Goal: Task Accomplishment & Management: Complete application form

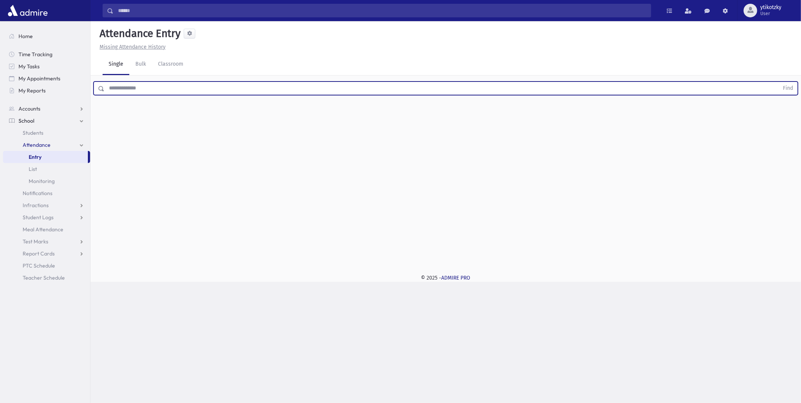
click at [206, 92] on input "text" at bounding box center [441, 88] width 674 height 14
click at [778, 82] on button "Find" at bounding box center [787, 88] width 19 height 13
click at [112, 91] on input "*******" at bounding box center [441, 88] width 674 height 14
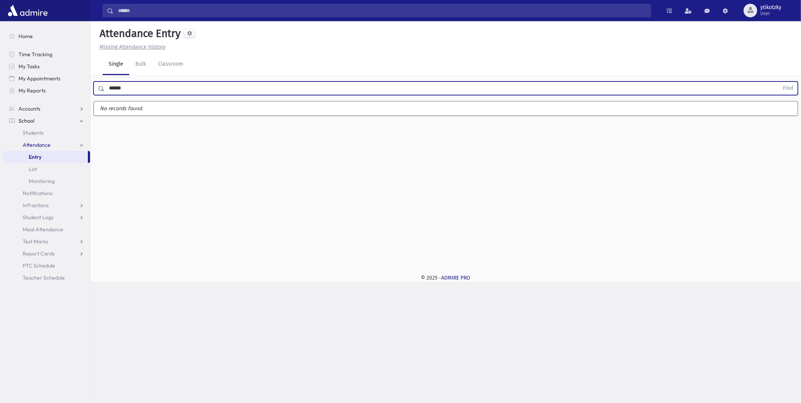
click at [778, 82] on button "Find" at bounding box center [787, 88] width 19 height 13
drag, startPoint x: 133, startPoint y: 92, endPoint x: 66, endPoint y: 84, distance: 67.2
click at [66, 84] on div "Search Results All Accounts" at bounding box center [400, 201] width 801 height 403
click at [778, 82] on button "Find" at bounding box center [787, 88] width 19 height 13
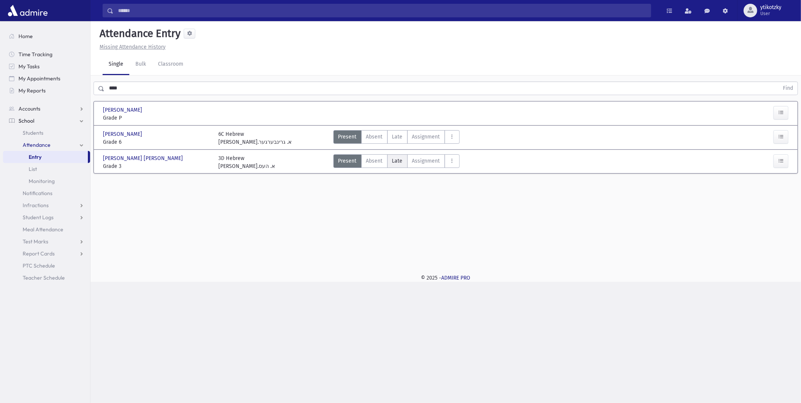
drag, startPoint x: 394, startPoint y: 161, endPoint x: 282, endPoint y: 170, distance: 113.1
click at [395, 161] on span "Late" at bounding box center [397, 161] width 11 height 8
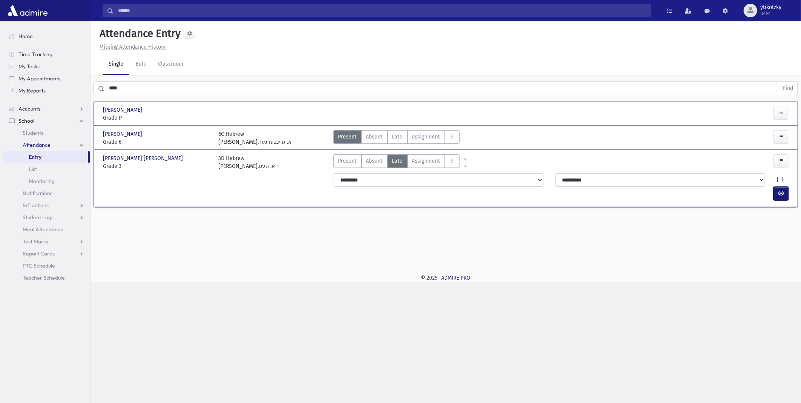
click at [785, 187] on button "button" at bounding box center [780, 194] width 15 height 14
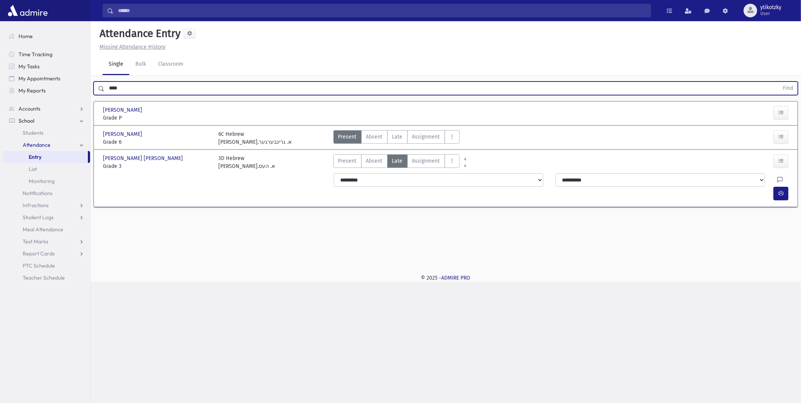
drag, startPoint x: 121, startPoint y: 87, endPoint x: 97, endPoint y: 88, distance: 23.4
click at [97, 88] on div "**** Find" at bounding box center [446, 88] width 704 height 14
click at [778, 82] on button "Find" at bounding box center [787, 88] width 19 height 13
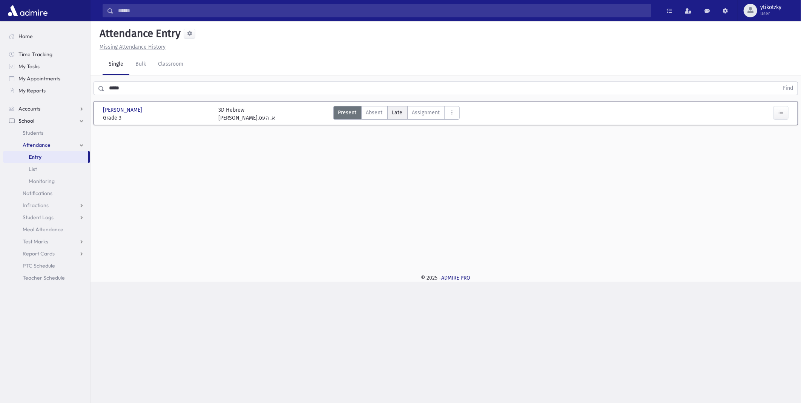
click at [403, 112] on label "Late Late" at bounding box center [397, 113] width 20 height 14
click at [783, 138] on button "button" at bounding box center [780, 145] width 15 height 14
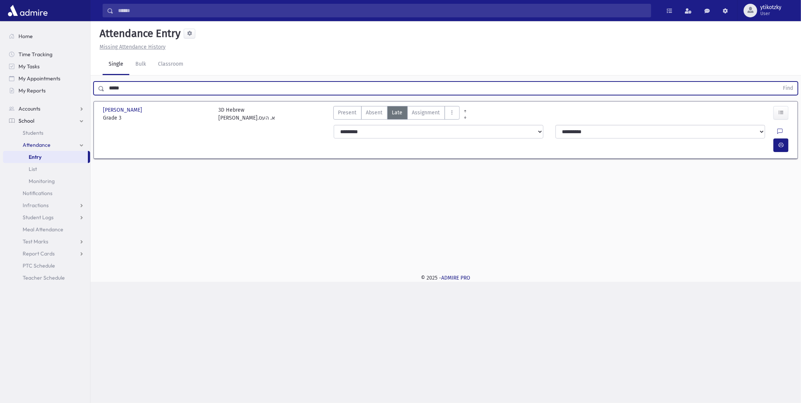
drag, startPoint x: 129, startPoint y: 88, endPoint x: 93, endPoint y: 84, distance: 36.0
click at [94, 84] on div "***** Find" at bounding box center [446, 88] width 704 height 14
click at [778, 82] on button "Find" at bounding box center [787, 88] width 19 height 13
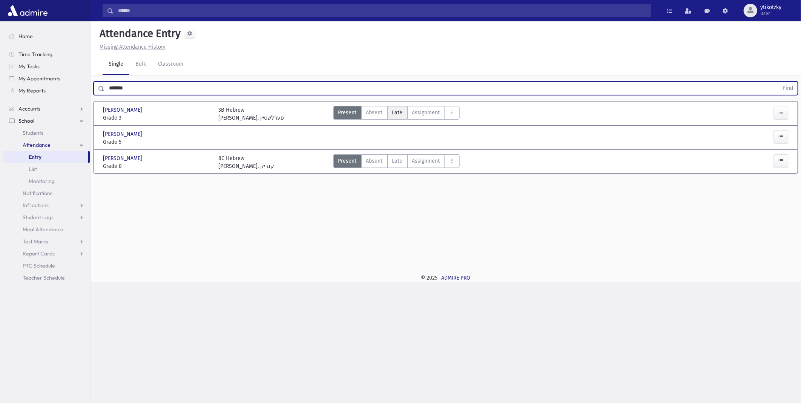
click at [389, 113] on label "Late Late" at bounding box center [397, 113] width 20 height 14
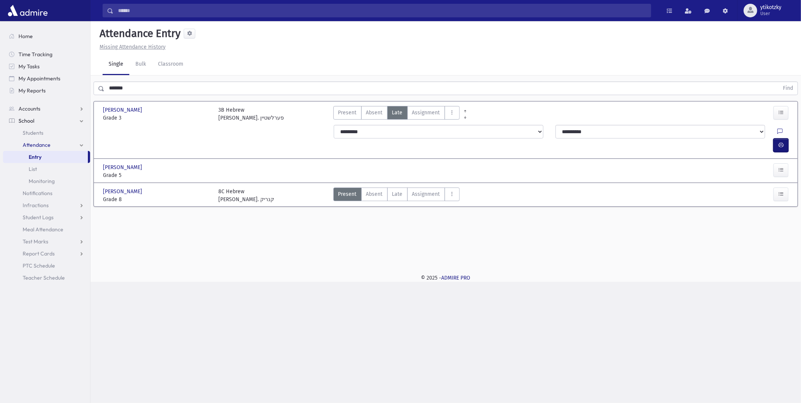
click at [777, 138] on button "button" at bounding box center [780, 145] width 15 height 14
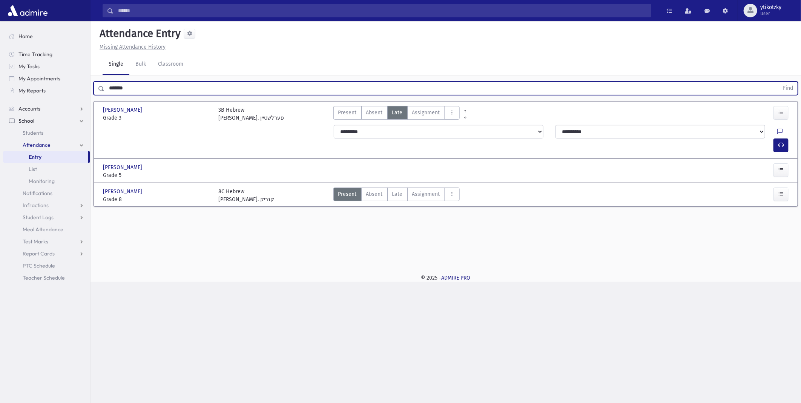
drag, startPoint x: 128, startPoint y: 92, endPoint x: 114, endPoint y: 92, distance: 14.0
click at [114, 92] on input "*******" at bounding box center [441, 88] width 674 height 14
click at [171, 93] on input "*******" at bounding box center [441, 88] width 674 height 14
drag, startPoint x: 147, startPoint y: 89, endPoint x: 39, endPoint y: 85, distance: 107.9
click at [39, 85] on div "Search Results All Accounts" at bounding box center [400, 201] width 801 height 403
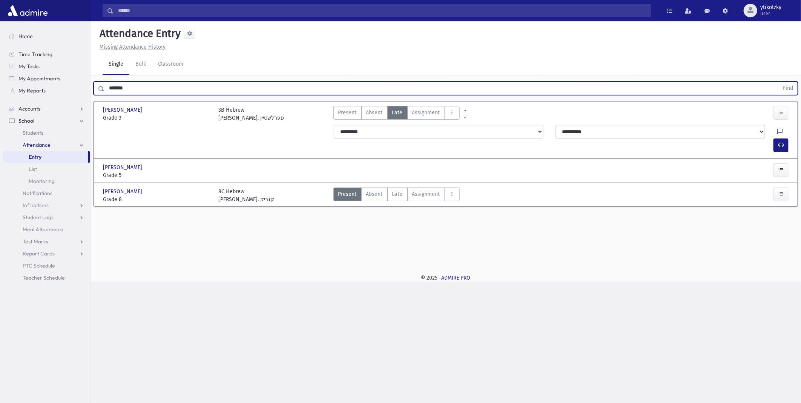
click at [778, 82] on button "Find" at bounding box center [787, 88] width 19 height 13
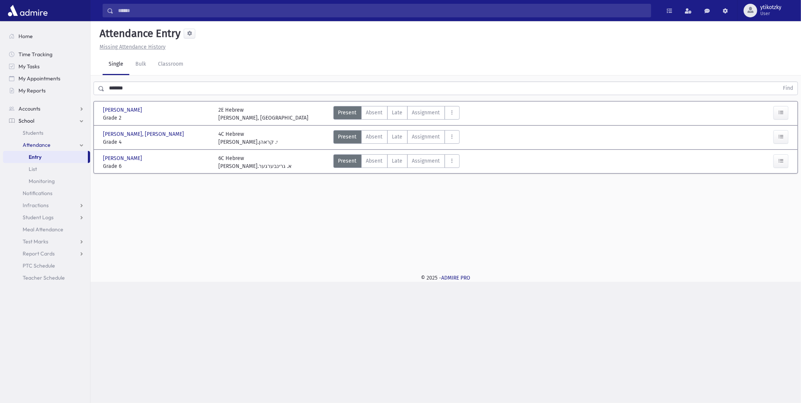
drag, startPoint x: 391, startPoint y: 112, endPoint x: 493, endPoint y: 112, distance: 101.8
click at [391, 112] on label "Late Late" at bounding box center [397, 113] width 20 height 14
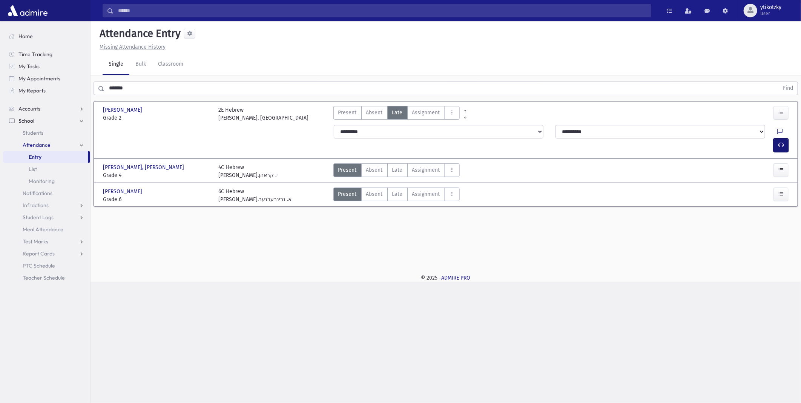
click at [779, 142] on icon "button" at bounding box center [780, 145] width 5 height 6
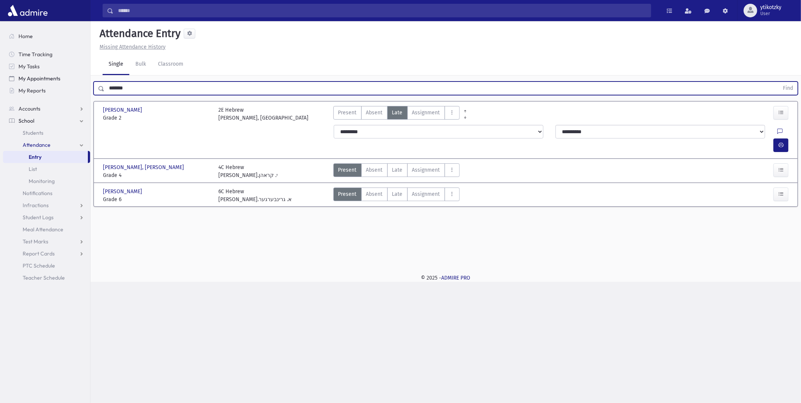
drag, startPoint x: 142, startPoint y: 86, endPoint x: 68, endPoint y: 81, distance: 74.1
click at [70, 81] on div "Search Results All Accounts" at bounding box center [400, 201] width 801 height 403
click at [778, 82] on button "Find" at bounding box center [787, 88] width 19 height 13
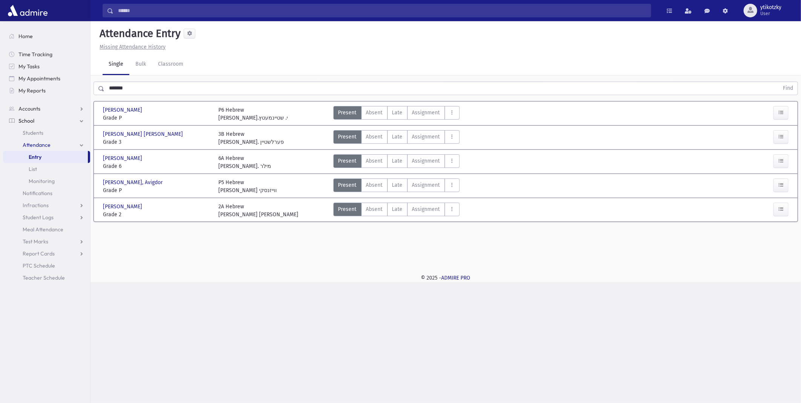
click at [391, 129] on div "Avigdor, Yissochor Dov Avigdor, Yissochor Dov Grade 3 Grade 3 3B Hebrew רבי י. …" at bounding box center [445, 137] width 699 height 17
click at [404, 135] on label "Late Late" at bounding box center [397, 137] width 20 height 14
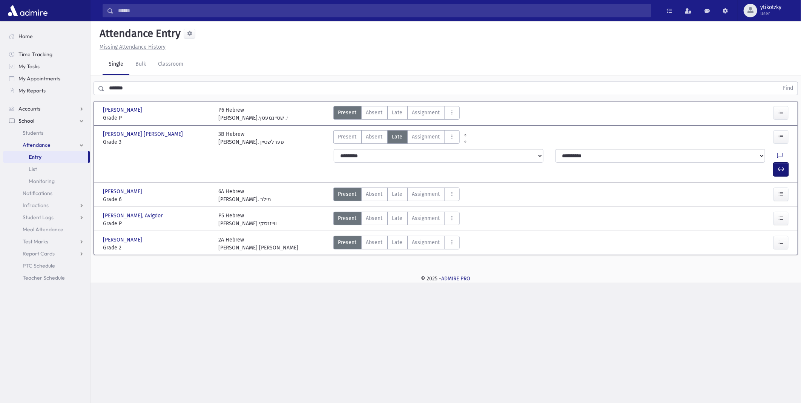
click at [777, 163] on button "button" at bounding box center [780, 170] width 15 height 14
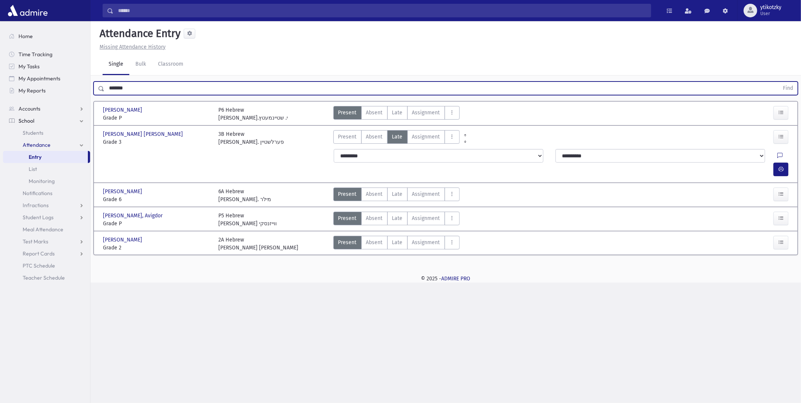
drag, startPoint x: 149, startPoint y: 87, endPoint x: 110, endPoint y: 83, distance: 39.7
click at [110, 83] on input "*******" at bounding box center [441, 88] width 674 height 14
click at [778, 82] on button "Find" at bounding box center [787, 88] width 19 height 13
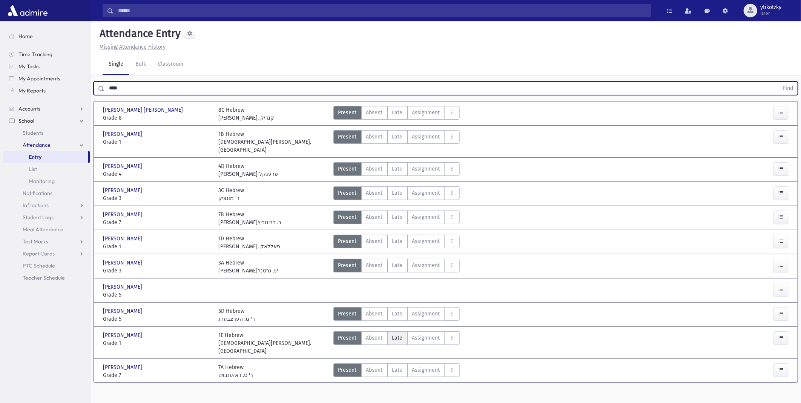
click at [402, 334] on span "Late" at bounding box center [397, 338] width 11 height 8
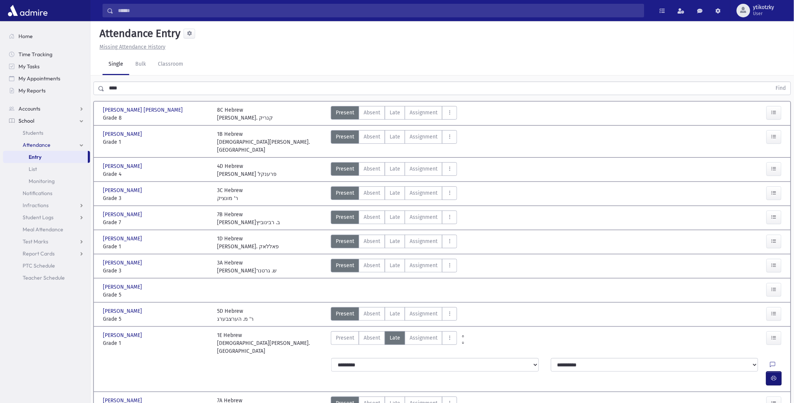
click at [781, 371] on button "button" at bounding box center [774, 378] width 15 height 14
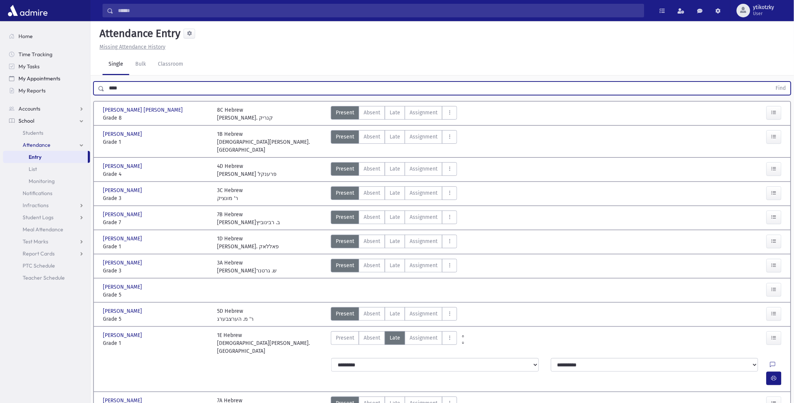
drag, startPoint x: 126, startPoint y: 84, endPoint x: 69, endPoint y: 78, distance: 56.5
click at [69, 78] on div "Search Results All Accounts" at bounding box center [397, 221] width 794 height 443
click at [772, 82] on button "Find" at bounding box center [781, 88] width 19 height 13
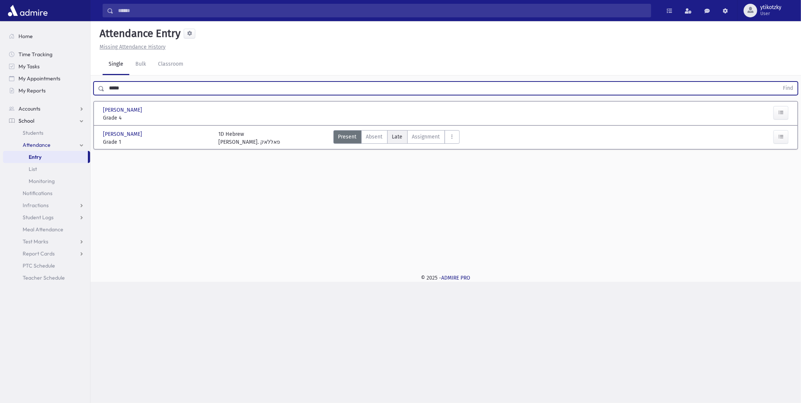
click at [387, 132] on label "Late Late" at bounding box center [397, 137] width 20 height 14
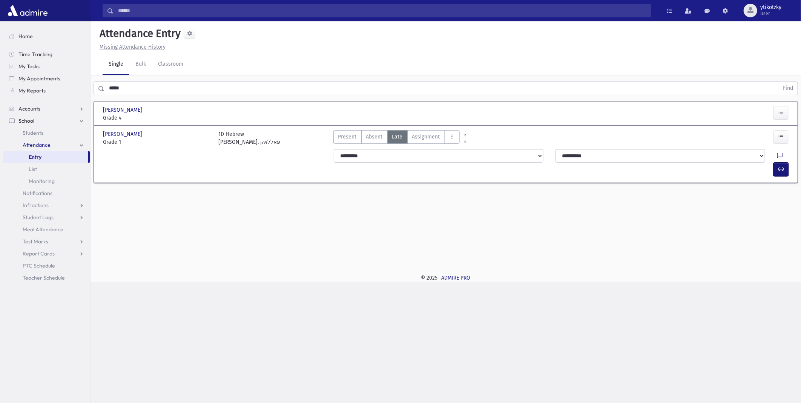
click at [779, 166] on icon "button" at bounding box center [780, 169] width 5 height 6
drag, startPoint x: 129, startPoint y: 89, endPoint x: 98, endPoint y: 89, distance: 30.9
click at [98, 89] on div "***** Find" at bounding box center [446, 88] width 704 height 14
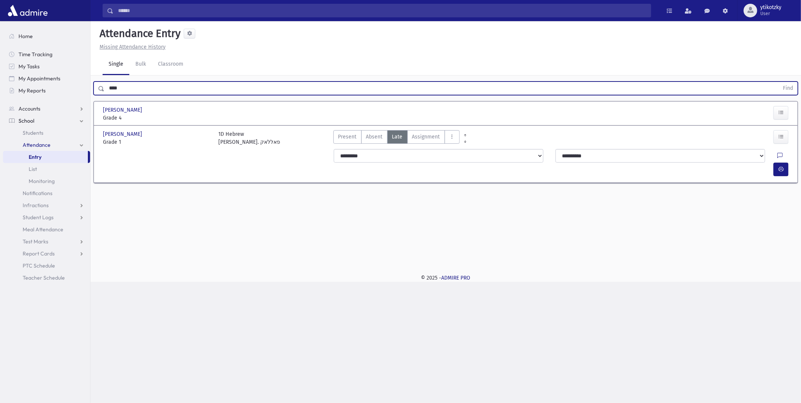
click at [778, 82] on button "Find" at bounding box center [787, 88] width 19 height 13
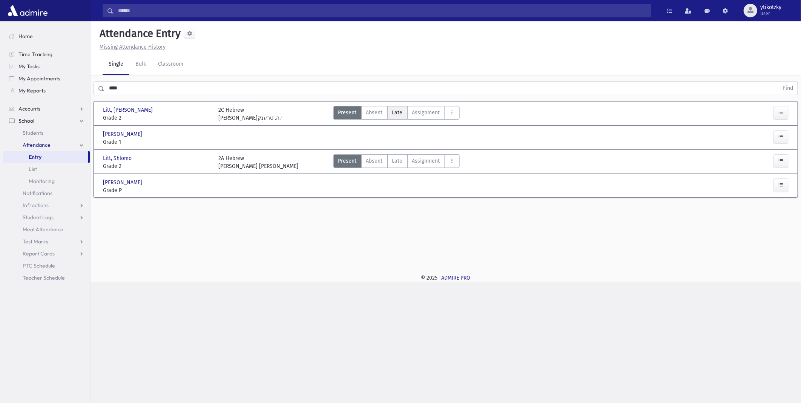
click at [403, 115] on label "Late Late" at bounding box center [397, 113] width 20 height 14
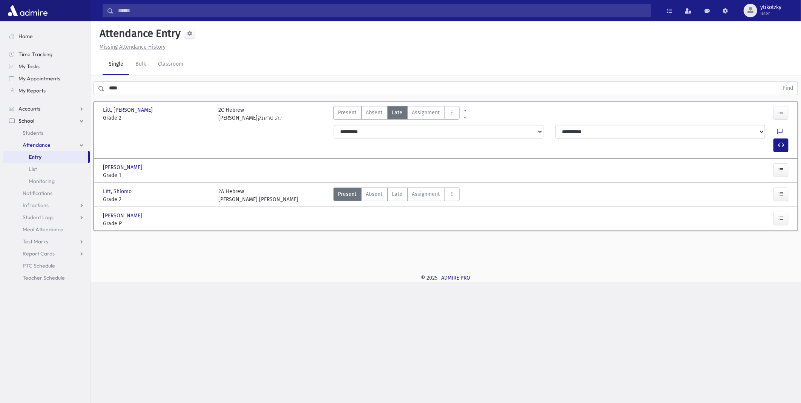
click at [791, 138] on div at bounding box center [782, 145] width 18 height 14
click at [786, 138] on button "button" at bounding box center [780, 145] width 15 height 14
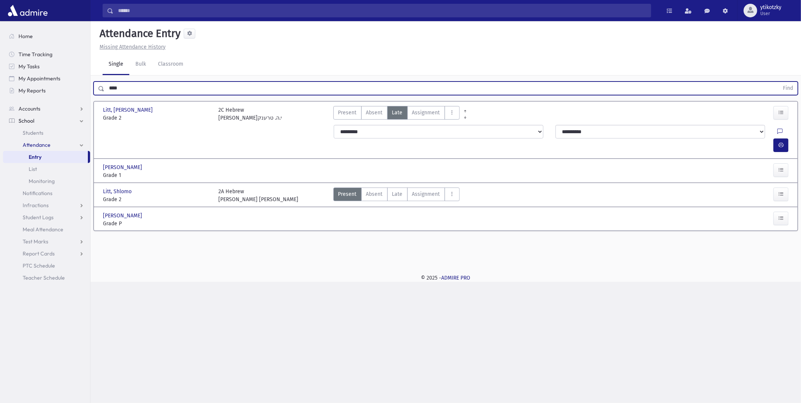
click at [104, 91] on input "****" at bounding box center [441, 88] width 674 height 14
drag, startPoint x: 126, startPoint y: 89, endPoint x: 95, endPoint y: 88, distance: 31.0
click at [95, 88] on div "**** Find" at bounding box center [446, 88] width 704 height 14
click at [781, 163] on button "button" at bounding box center [780, 170] width 15 height 14
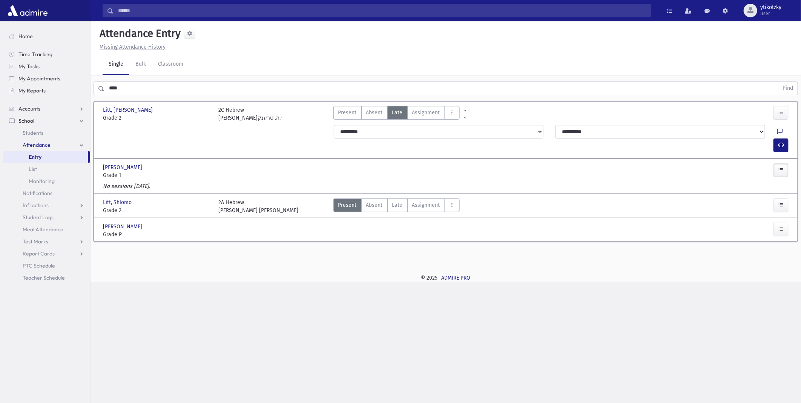
click at [783, 163] on button "button" at bounding box center [780, 170] width 15 height 14
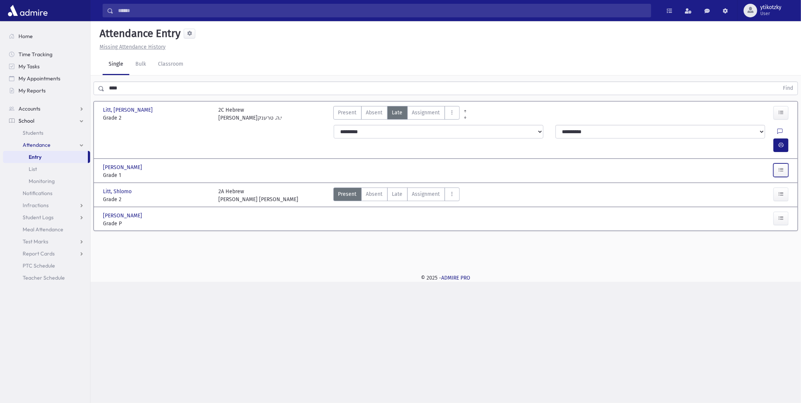
click at [783, 163] on button "button" at bounding box center [780, 170] width 15 height 14
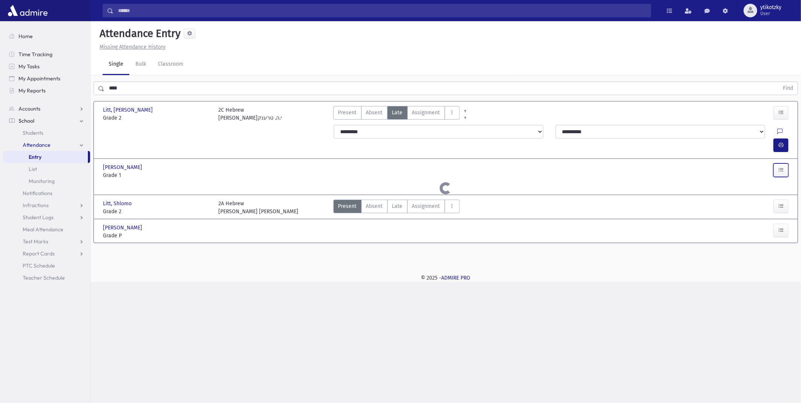
click at [783, 163] on button "button" at bounding box center [780, 170] width 15 height 14
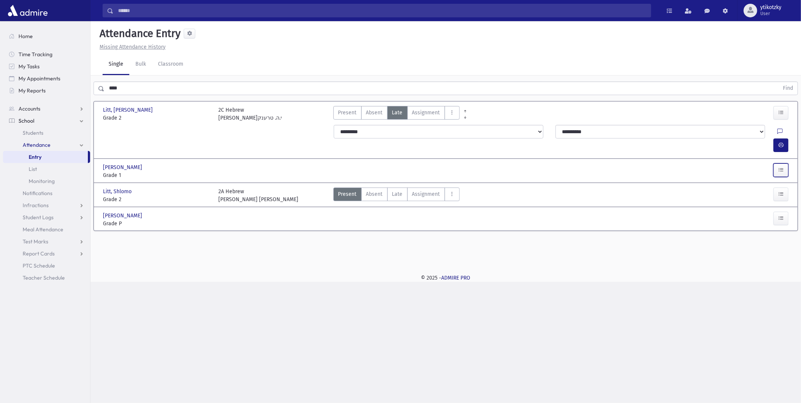
click at [783, 163] on button "button" at bounding box center [780, 170] width 15 height 14
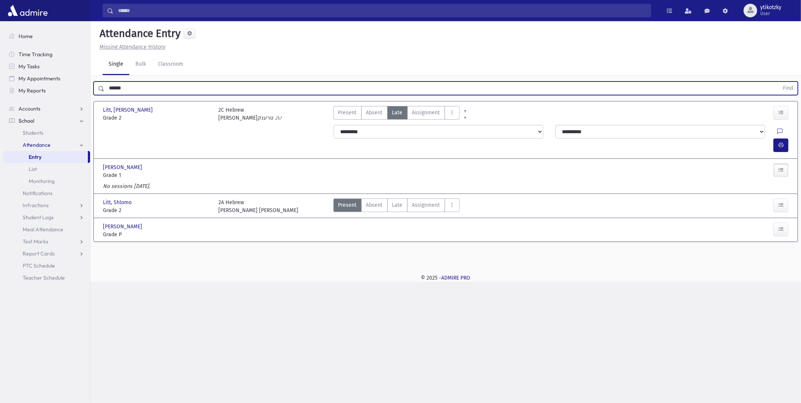
click at [778, 82] on button "Find" at bounding box center [787, 88] width 19 height 13
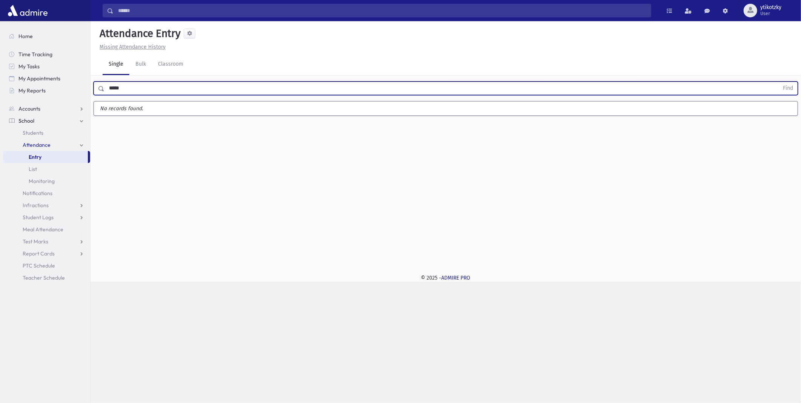
click at [778, 82] on button "Find" at bounding box center [787, 88] width 19 height 13
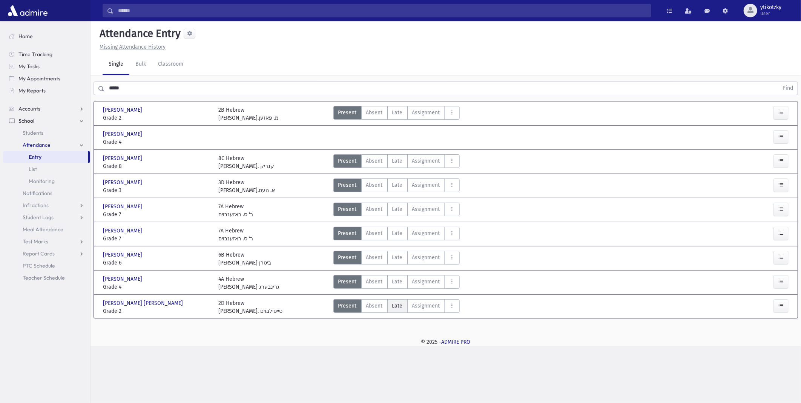
click at [397, 311] on label "Late Late" at bounding box center [397, 306] width 20 height 14
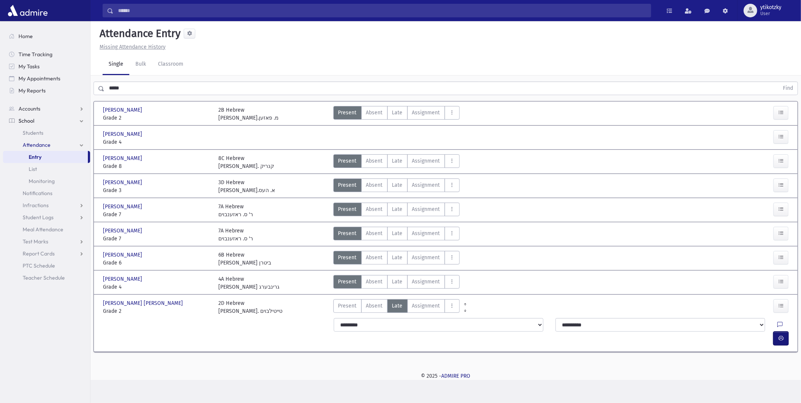
click at [780, 331] on button "button" at bounding box center [780, 338] width 15 height 14
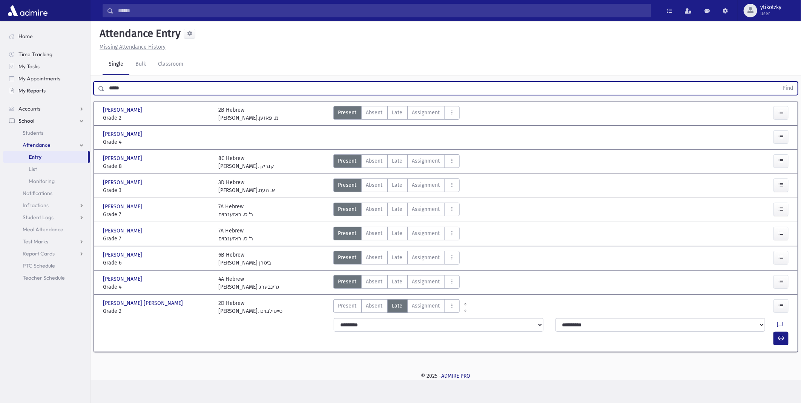
drag, startPoint x: 133, startPoint y: 89, endPoint x: 74, endPoint y: 85, distance: 59.3
click at [74, 85] on div "Search Results All Accounts" at bounding box center [400, 201] width 801 height 403
click at [778, 82] on button "Find" at bounding box center [787, 88] width 19 height 13
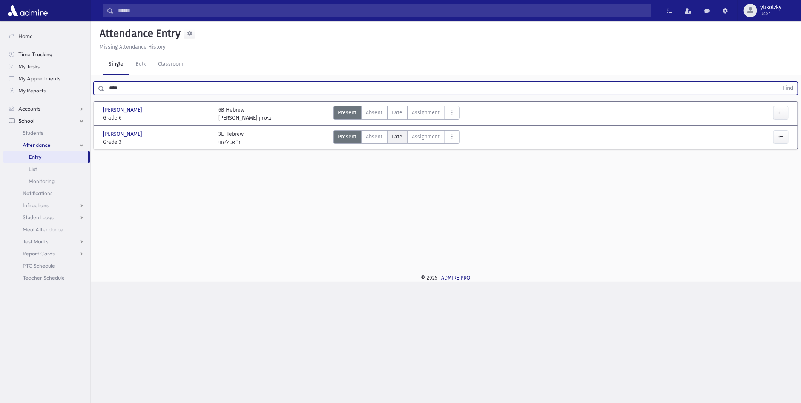
click at [394, 133] on span "Late" at bounding box center [397, 137] width 11 height 8
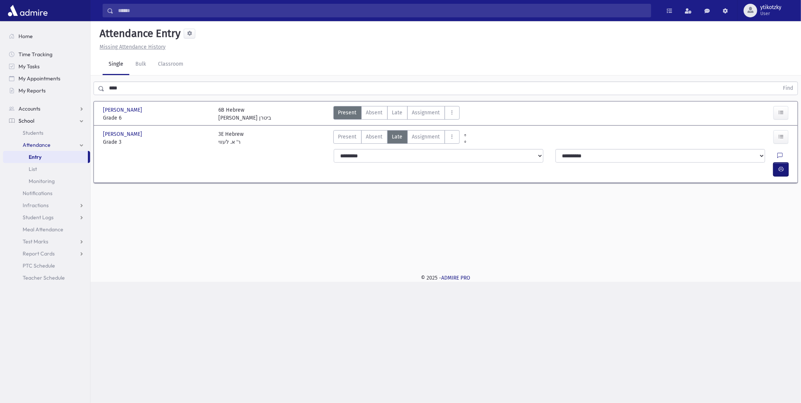
click at [775, 163] on button "button" at bounding box center [780, 170] width 15 height 14
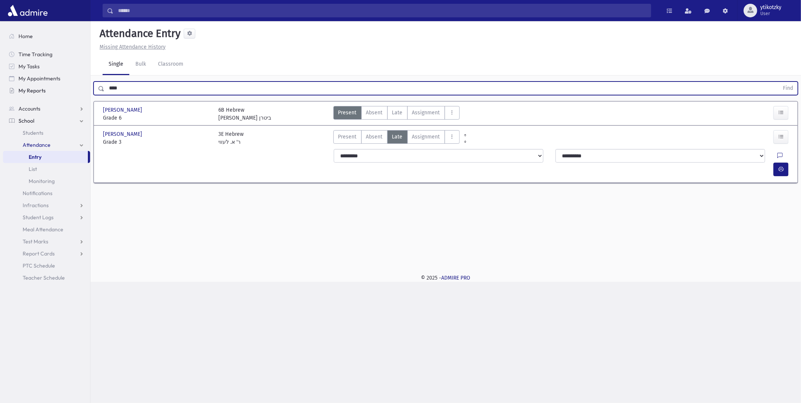
drag, startPoint x: 127, startPoint y: 93, endPoint x: 54, endPoint y: 93, distance: 73.5
click at [54, 93] on div "Search Results All Accounts" at bounding box center [400, 201] width 801 height 403
click at [778, 82] on button "Find" at bounding box center [787, 88] width 19 height 13
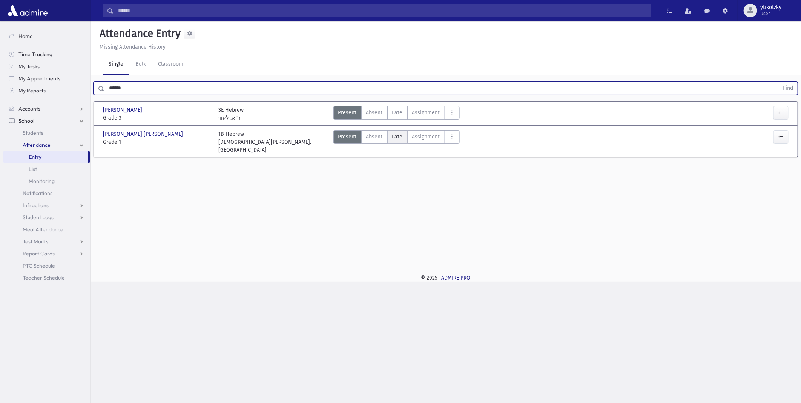
click at [396, 136] on span "Late" at bounding box center [397, 137] width 11 height 8
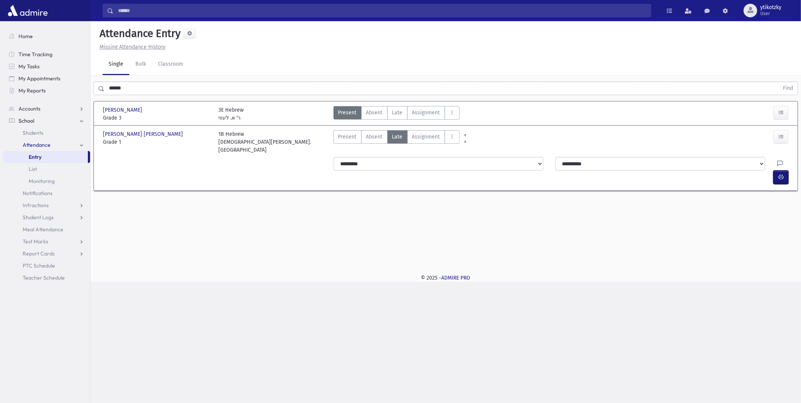
click at [785, 170] on button "button" at bounding box center [780, 177] width 15 height 14
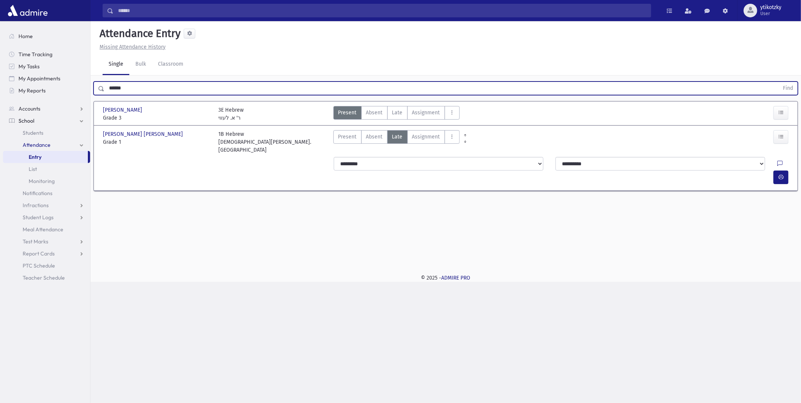
drag, startPoint x: 138, startPoint y: 87, endPoint x: 92, endPoint y: 87, distance: 46.4
click at [92, 87] on div "****** Find" at bounding box center [445, 86] width 710 height 23
click at [778, 82] on button "Find" at bounding box center [787, 88] width 19 height 13
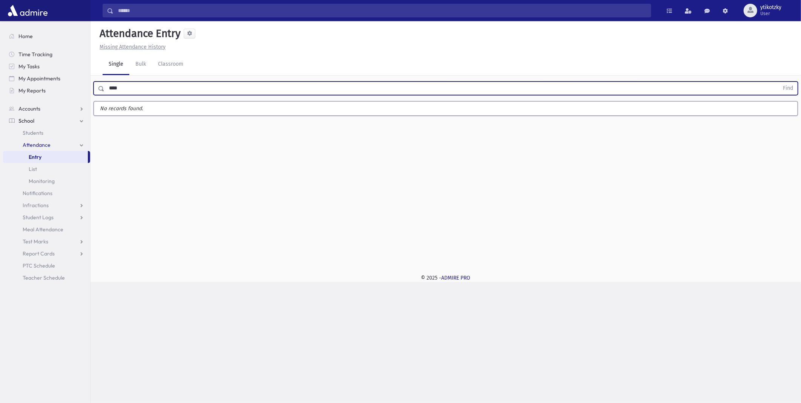
click at [778, 82] on button "Find" at bounding box center [787, 88] width 19 height 13
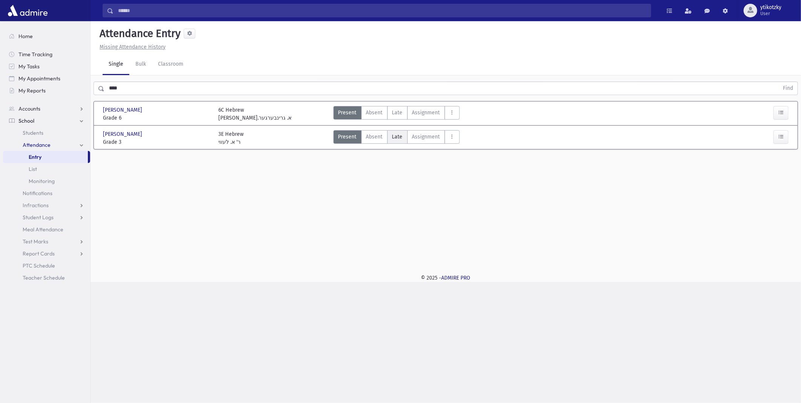
drag, startPoint x: 388, startPoint y: 133, endPoint x: 409, endPoint y: 135, distance: 21.2
click at [388, 133] on label "Late Late" at bounding box center [397, 137] width 20 height 14
drag, startPoint x: 782, startPoint y: 152, endPoint x: 760, endPoint y: 151, distance: 21.9
click at [781, 166] on icon "button" at bounding box center [780, 169] width 5 height 6
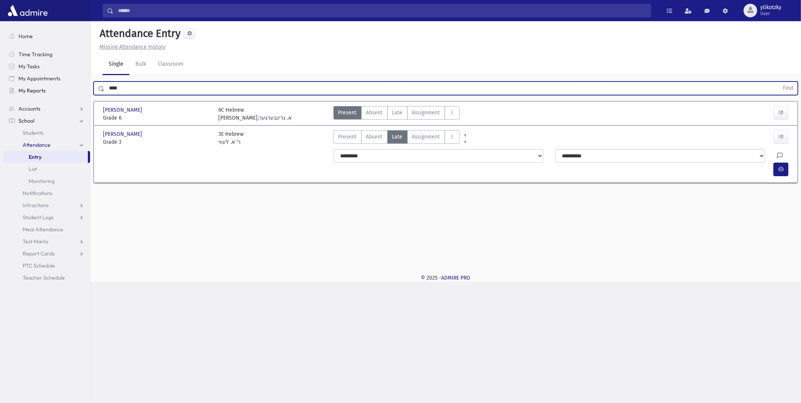
drag, startPoint x: 122, startPoint y: 87, endPoint x: 49, endPoint y: 87, distance: 73.1
click at [49, 87] on div "Search Results All Accounts" at bounding box center [400, 201] width 801 height 403
click at [778, 82] on button "Find" at bounding box center [787, 88] width 19 height 13
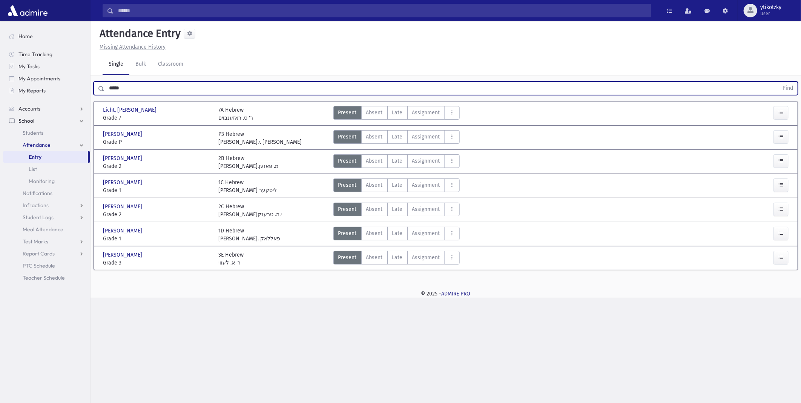
click at [371, 178] on label "Absent A" at bounding box center [374, 185] width 26 height 14
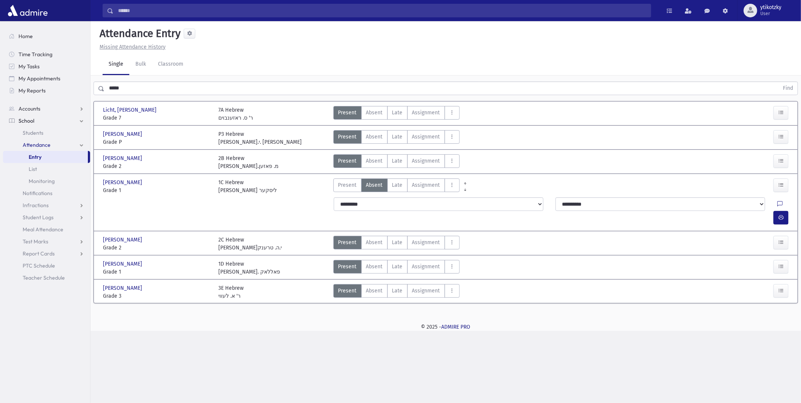
click at [401, 182] on span "Late" at bounding box center [397, 185] width 11 height 8
click at [782, 214] on icon "button" at bounding box center [780, 217] width 5 height 6
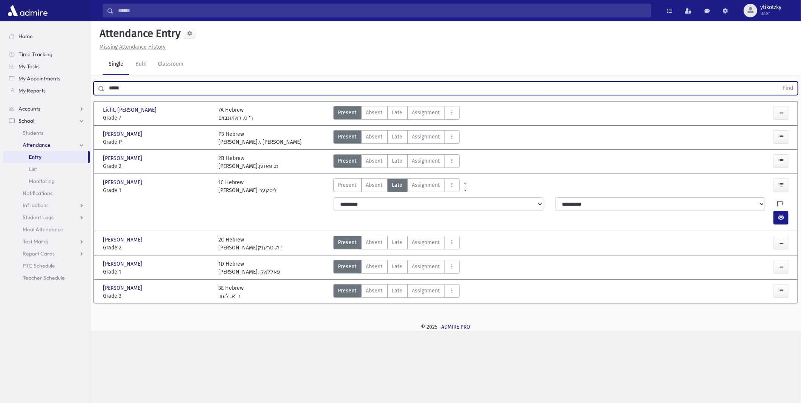
drag, startPoint x: 117, startPoint y: 85, endPoint x: 92, endPoint y: 86, distance: 25.3
click at [92, 86] on div "***** Find" at bounding box center [445, 86] width 710 height 23
click at [778, 82] on button "Find" at bounding box center [787, 88] width 19 height 13
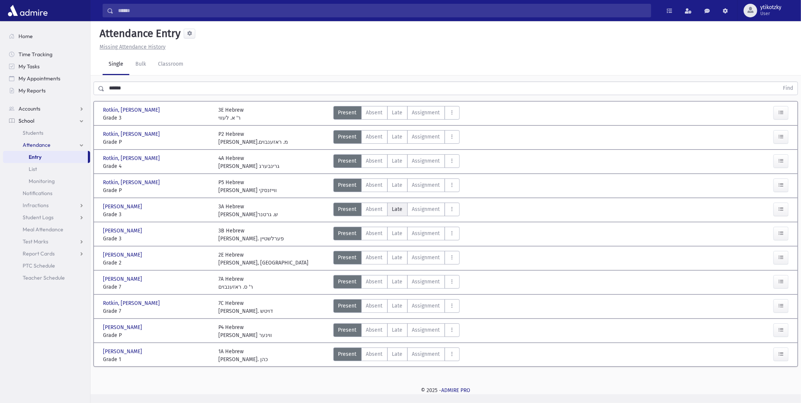
click at [400, 210] on span "Late" at bounding box center [397, 209] width 11 height 8
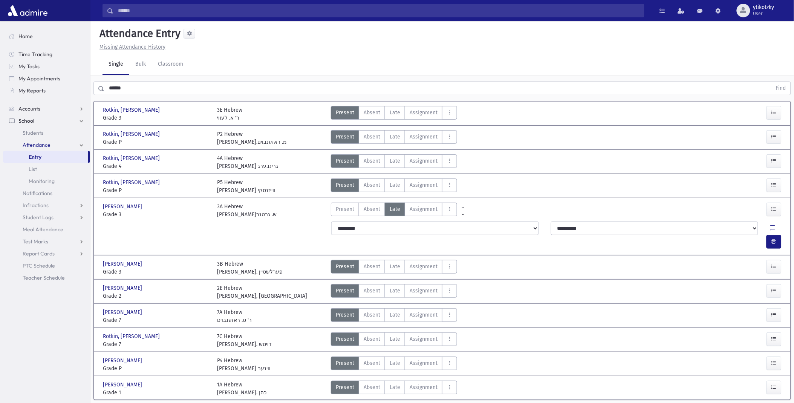
click at [774, 235] on div "**********" at bounding box center [558, 234] width 462 height 33
click at [771, 224] on div at bounding box center [778, 228] width 14 height 14
drag, startPoint x: 779, startPoint y: 225, endPoint x: 768, endPoint y: 220, distance: 12.1
click at [779, 235] on button "button" at bounding box center [774, 242] width 15 height 14
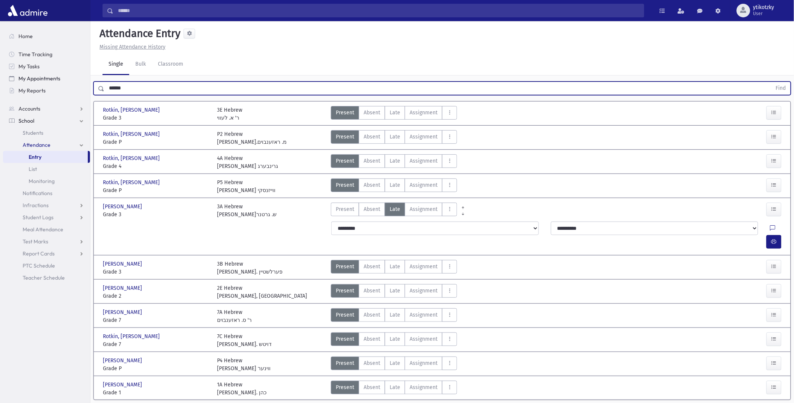
drag, startPoint x: 106, startPoint y: 84, endPoint x: 89, endPoint y: 81, distance: 17.9
click at [89, 81] on div "Search Results All Accounts" at bounding box center [397, 213] width 794 height 427
click at [772, 82] on button "Find" at bounding box center [781, 88] width 19 height 13
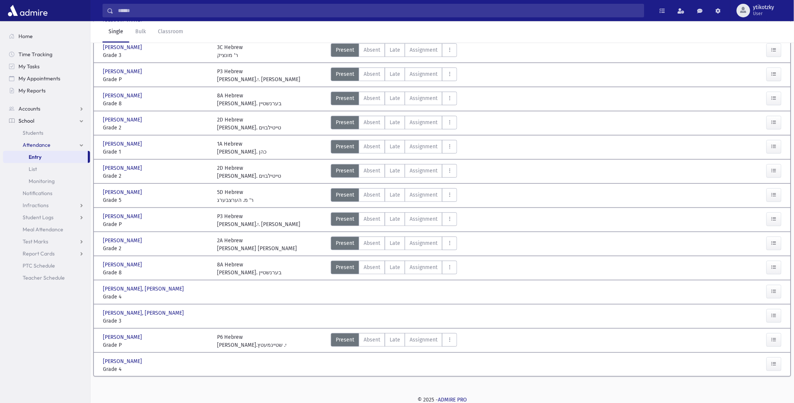
scroll to position [136, 0]
click at [779, 317] on button "button" at bounding box center [774, 315] width 15 height 14
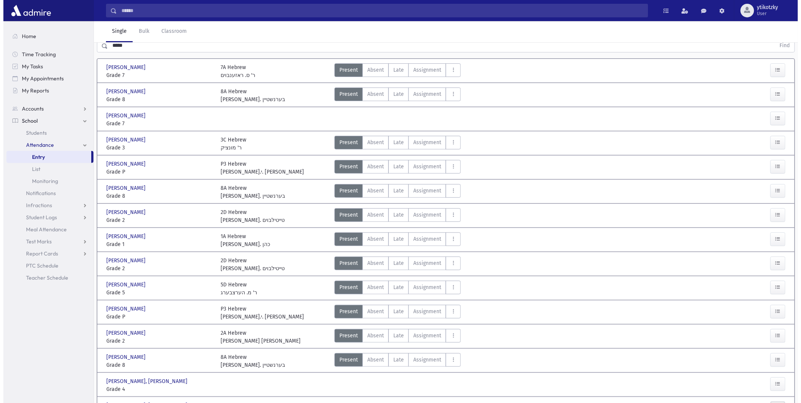
scroll to position [0, 0]
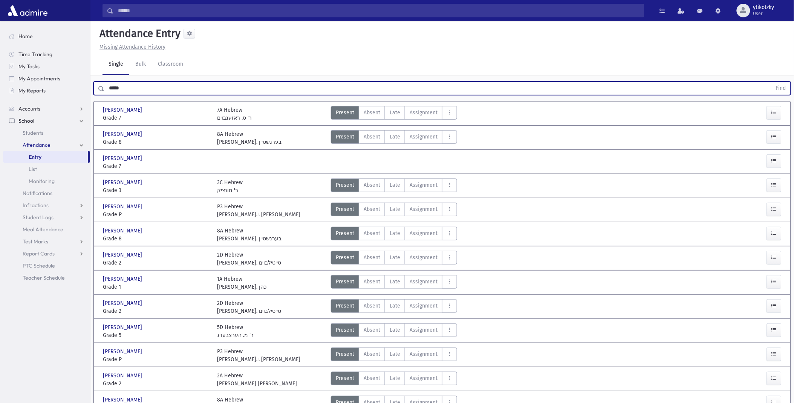
drag, startPoint x: 133, startPoint y: 92, endPoint x: 0, endPoint y: 86, distance: 133.6
click at [0, 92] on html "Search Results All Accounts Students" at bounding box center [397, 201] width 794 height 403
click at [772, 82] on button "Find" at bounding box center [781, 88] width 19 height 13
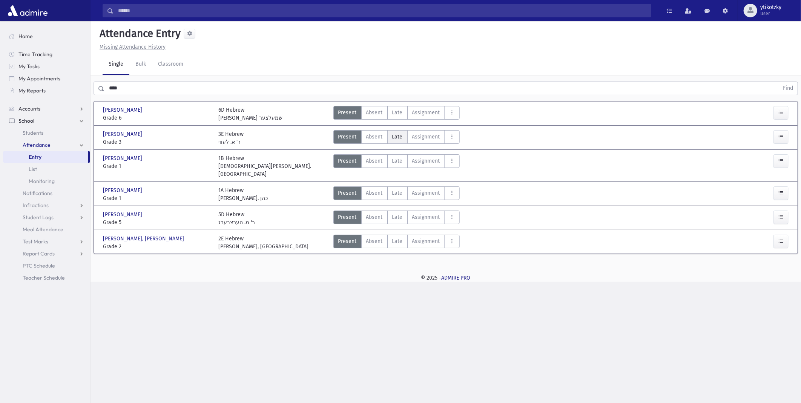
click at [394, 136] on span "Late" at bounding box center [397, 137] width 11 height 8
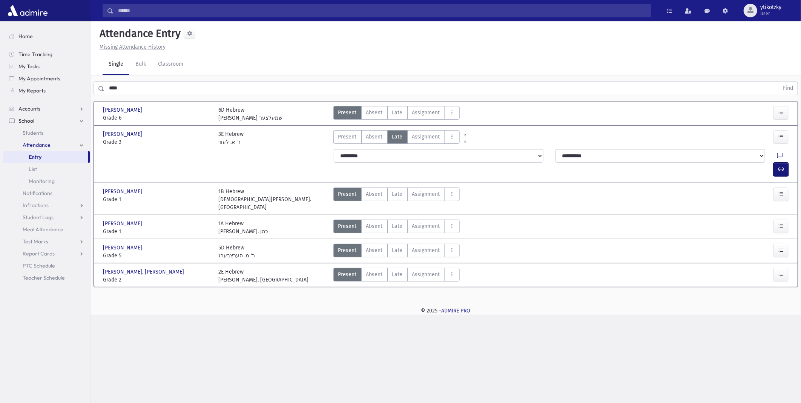
drag, startPoint x: 778, startPoint y: 154, endPoint x: 623, endPoint y: 136, distance: 156.0
click at [778, 166] on icon "button" at bounding box center [780, 169] width 5 height 6
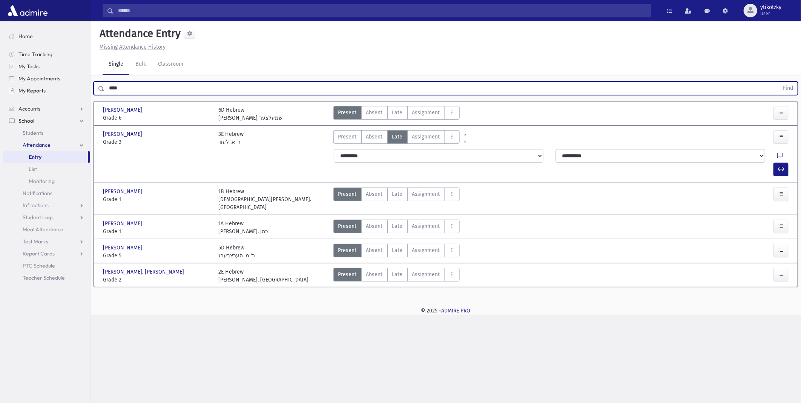
drag, startPoint x: 134, startPoint y: 87, endPoint x: 71, endPoint y: 86, distance: 63.4
click at [71, 86] on div "Search Results All Accounts" at bounding box center [400, 201] width 801 height 403
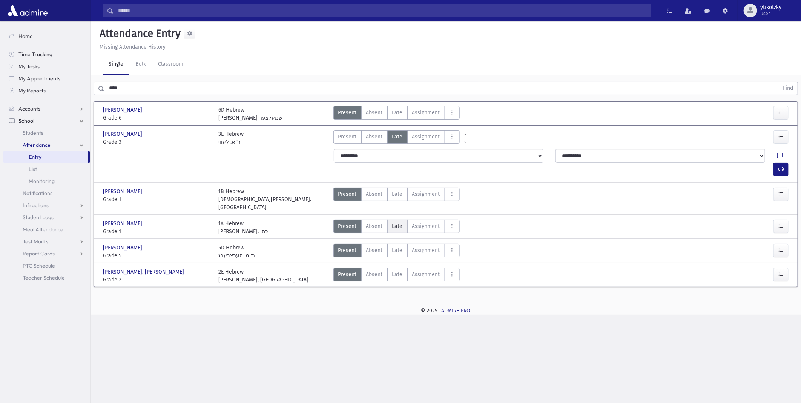
click at [399, 222] on span "Late" at bounding box center [397, 226] width 11 height 8
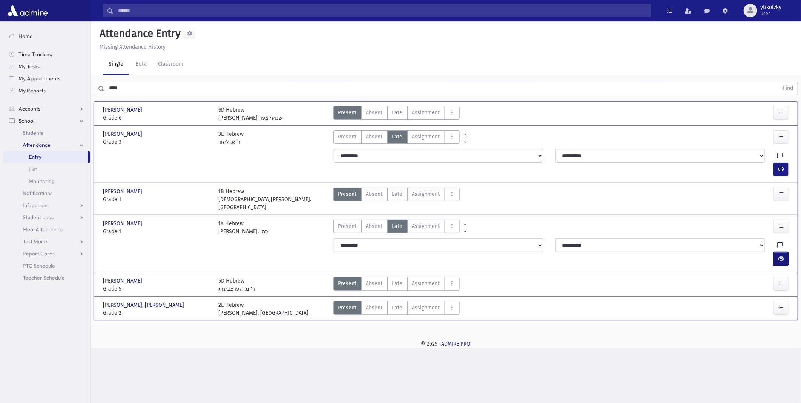
click at [785, 252] on button "button" at bounding box center [780, 259] width 15 height 14
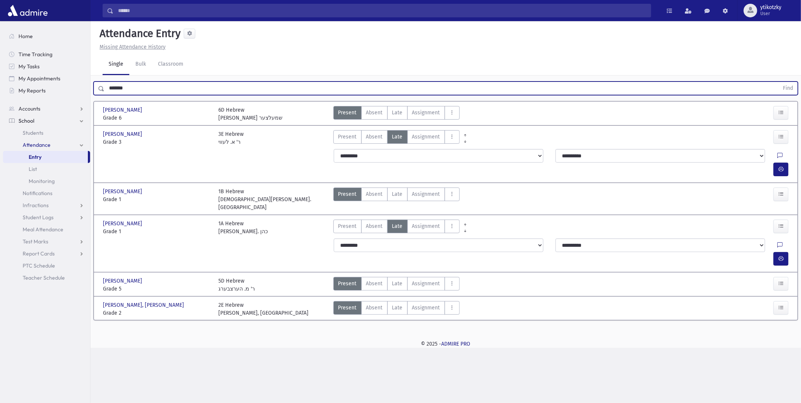
click at [778, 82] on button "Find" at bounding box center [787, 88] width 19 height 13
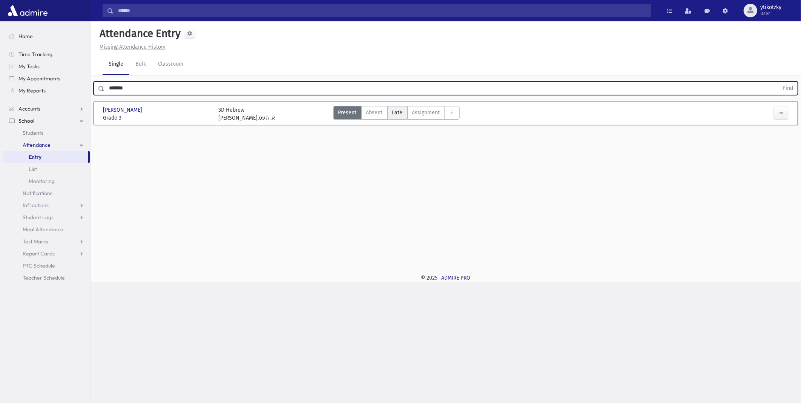
click at [390, 114] on label "Late Late" at bounding box center [397, 113] width 20 height 14
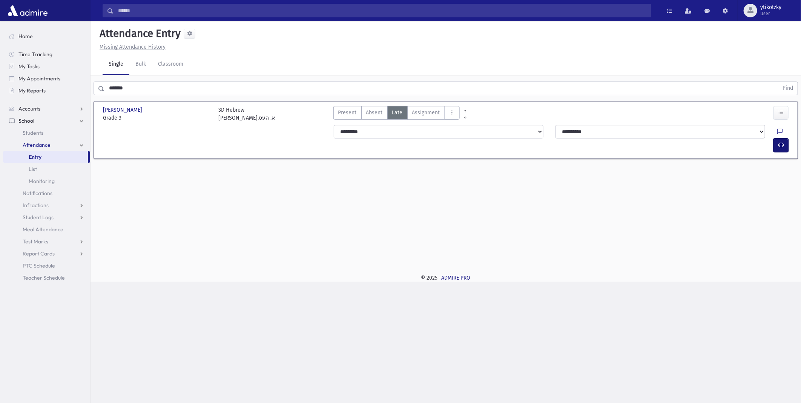
click at [779, 142] on icon "button" at bounding box center [780, 145] width 5 height 6
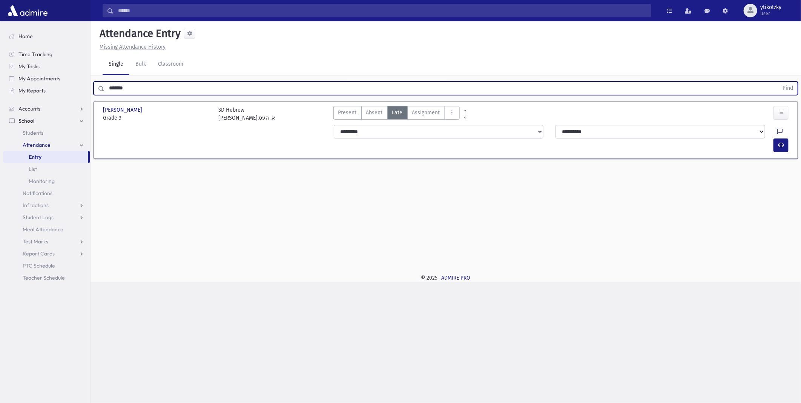
drag, startPoint x: 136, startPoint y: 88, endPoint x: 91, endPoint y: 90, distance: 45.3
click at [91, 90] on div "******* Find" at bounding box center [445, 86] width 710 height 23
click at [778, 82] on button "Find" at bounding box center [787, 88] width 19 height 13
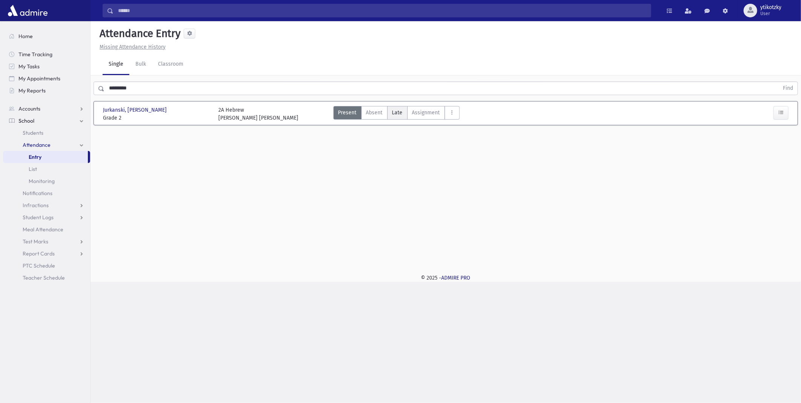
click at [403, 112] on label "Late Late" at bounding box center [397, 113] width 20 height 14
click at [775, 138] on button "button" at bounding box center [780, 145] width 15 height 14
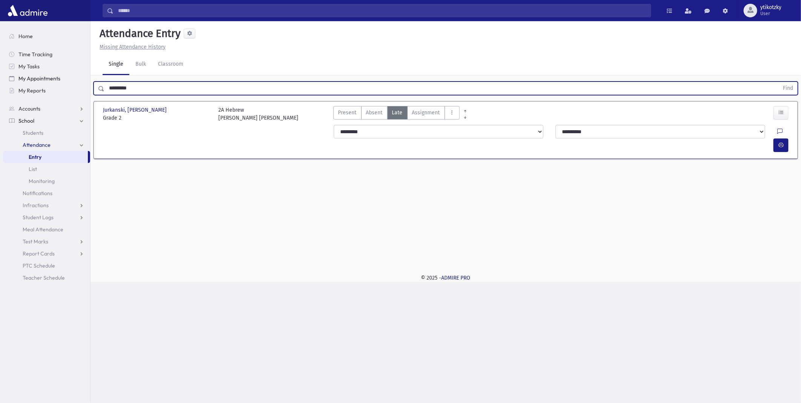
drag, startPoint x: 140, startPoint y: 87, endPoint x: 84, endPoint y: 83, distance: 55.9
click at [84, 83] on div "Search Results All Accounts" at bounding box center [400, 201] width 801 height 403
click at [778, 82] on button "Find" at bounding box center [787, 88] width 19 height 13
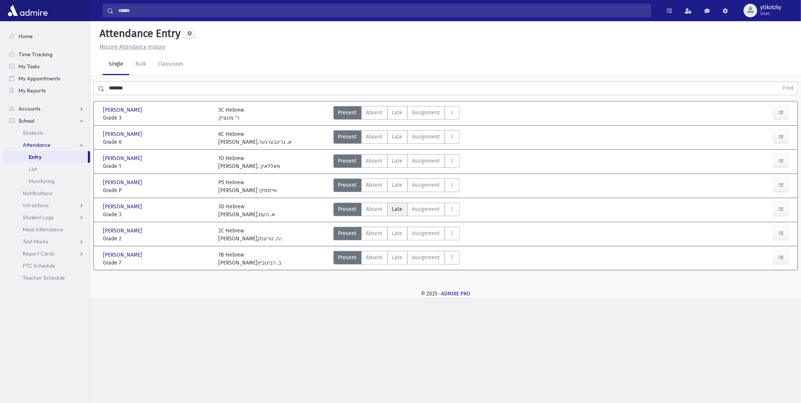
click at [400, 203] on label "Late Late" at bounding box center [397, 209] width 20 height 14
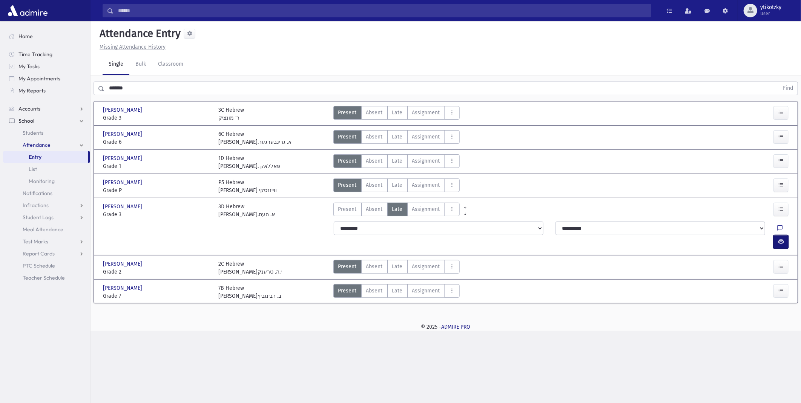
click at [783, 235] on button "button" at bounding box center [780, 242] width 15 height 14
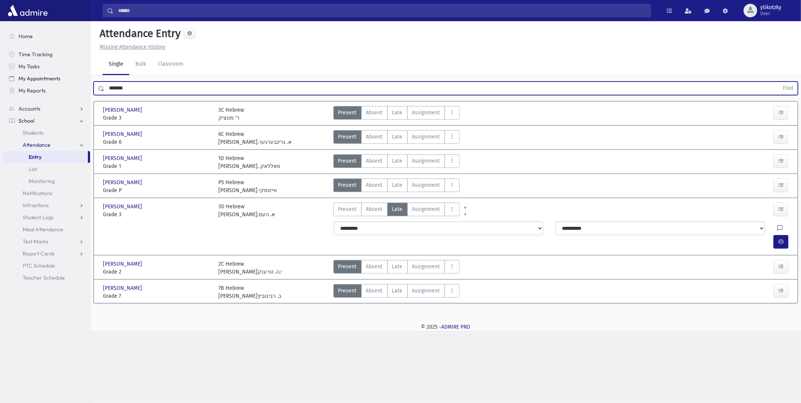
drag, startPoint x: 91, startPoint y: 80, endPoint x: 29, endPoint y: 78, distance: 62.6
click at [29, 78] on div "Search Results All Accounts" at bounding box center [400, 201] width 801 height 403
type input "******"
click at [778, 82] on button "Find" at bounding box center [787, 88] width 19 height 13
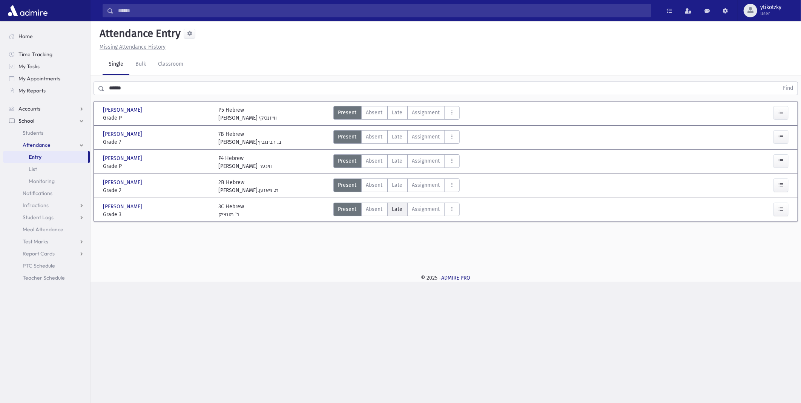
click at [400, 213] on label "Late Late" at bounding box center [397, 209] width 20 height 14
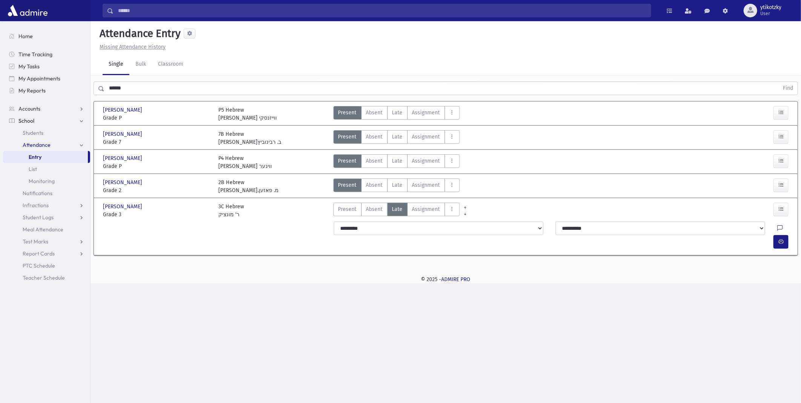
drag, startPoint x: 789, startPoint y: 228, endPoint x: 780, endPoint y: 231, distance: 9.1
click at [789, 235] on div at bounding box center [782, 242] width 18 height 14
click at [780, 235] on button "button" at bounding box center [780, 242] width 15 height 14
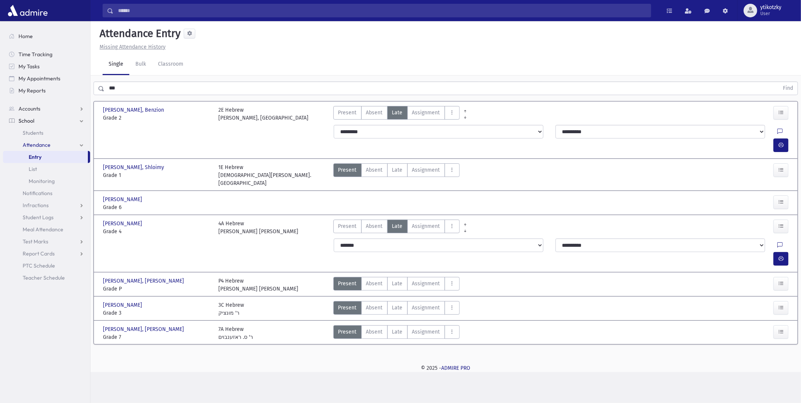
click at [39, 123] on link "School" at bounding box center [46, 121] width 87 height 12
click at [26, 118] on span "School" at bounding box center [26, 120] width 16 height 7
click at [34, 141] on link "Attendance" at bounding box center [46, 145] width 87 height 12
click at [34, 133] on span "Students" at bounding box center [33, 132] width 21 height 7
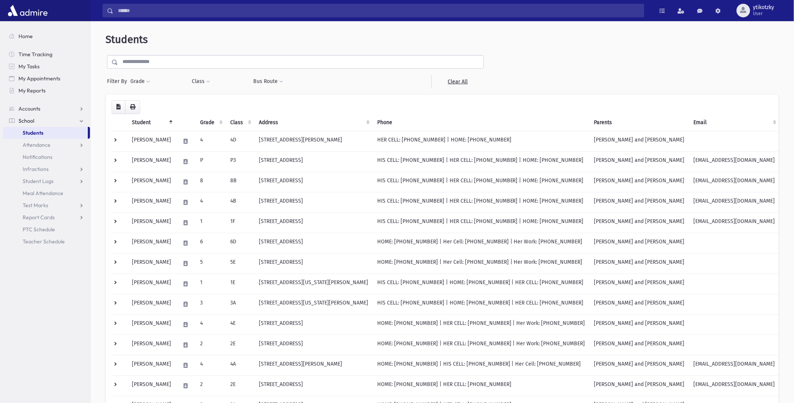
click at [168, 69] on div "Filter By Grade * * * * * * * * * * ** ** ** Filter Class ** ** **" at bounding box center [296, 71] width 380 height 33
click at [170, 60] on input "text" at bounding box center [301, 62] width 366 height 14
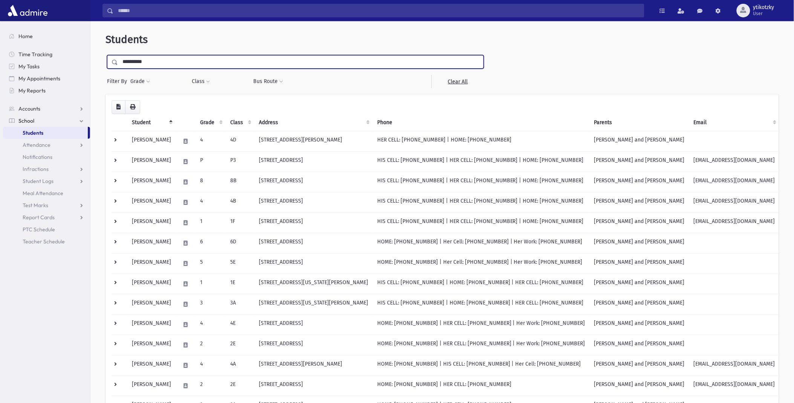
type input "**********"
click at [106, 55] on input "submit" at bounding box center [116, 60] width 21 height 10
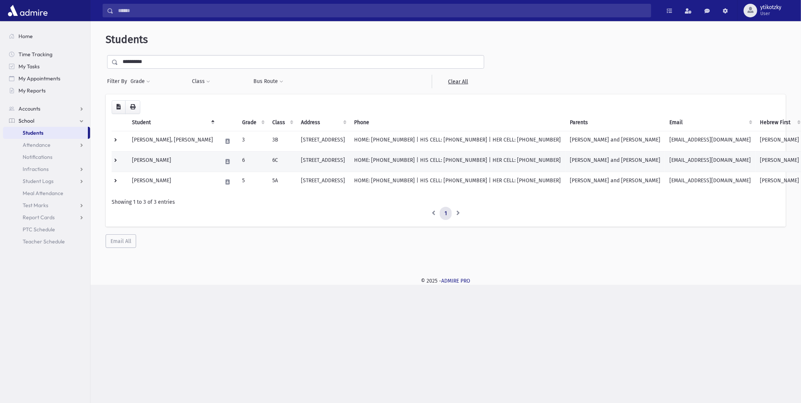
click at [249, 163] on td "6" at bounding box center [253, 161] width 30 height 20
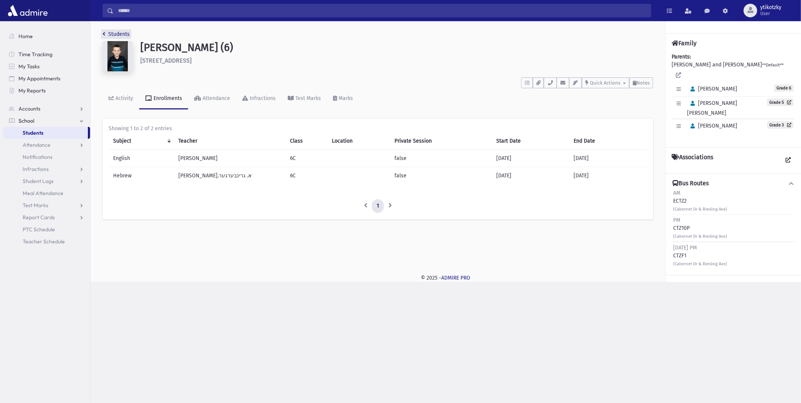
click at [116, 35] on link "Students" at bounding box center [116, 34] width 27 height 6
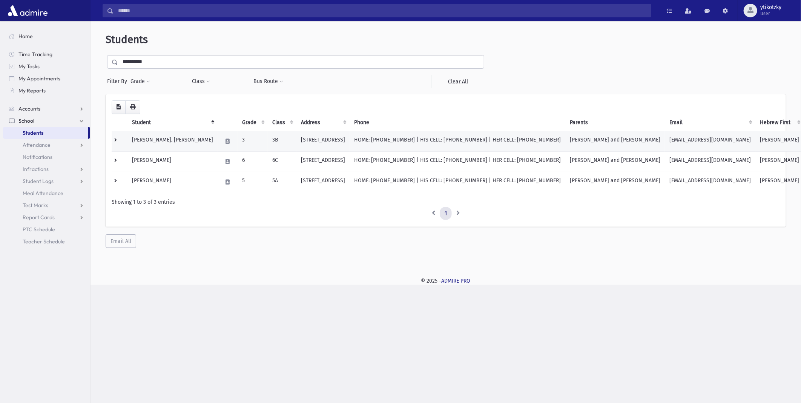
click at [184, 132] on td "Rosenzweig, Chaim Leib" at bounding box center [172, 141] width 90 height 20
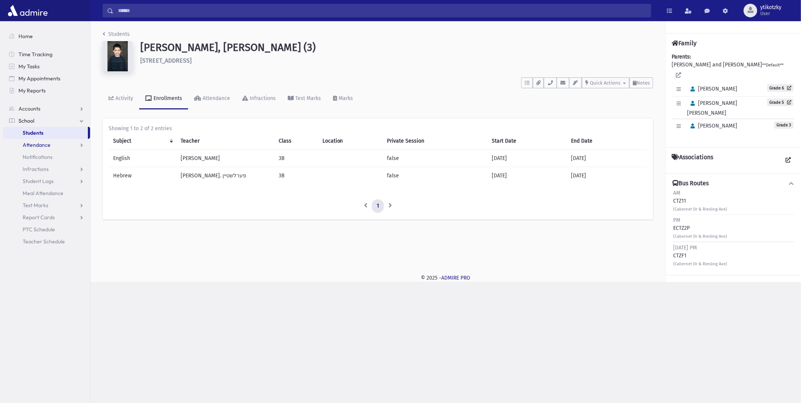
click at [44, 141] on span "Attendance" at bounding box center [37, 144] width 28 height 7
click at [43, 155] on link "Entry" at bounding box center [46, 157] width 87 height 12
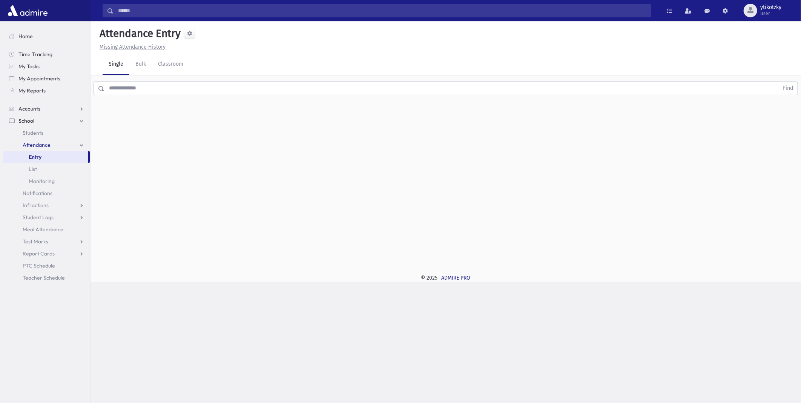
click at [134, 89] on input "text" at bounding box center [441, 88] width 674 height 14
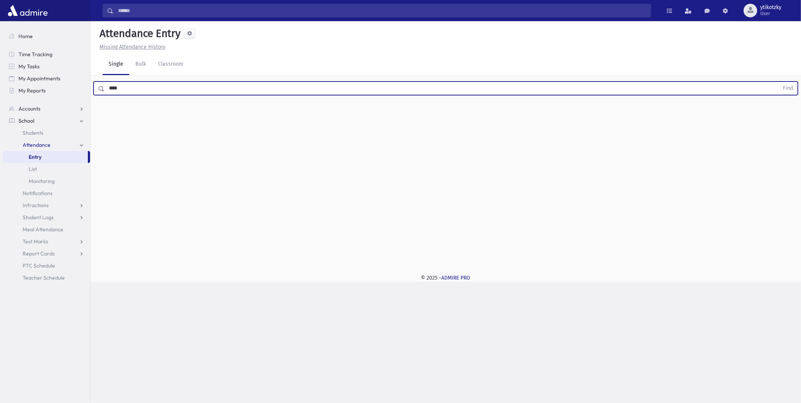
click at [778, 82] on button "Find" at bounding box center [787, 88] width 19 height 13
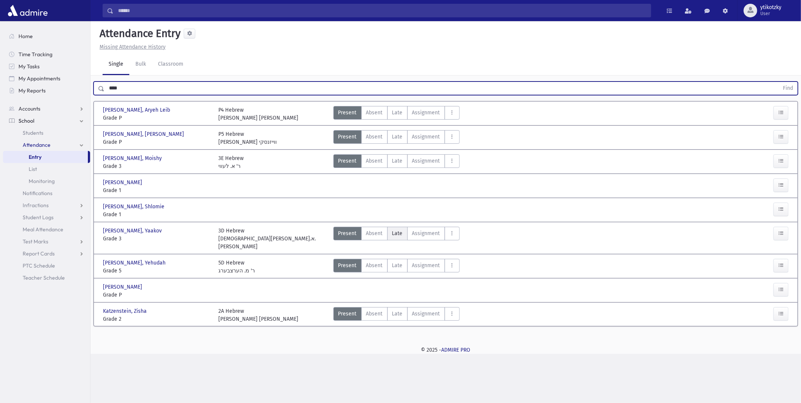
click at [404, 230] on label "Late Late" at bounding box center [397, 234] width 20 height 14
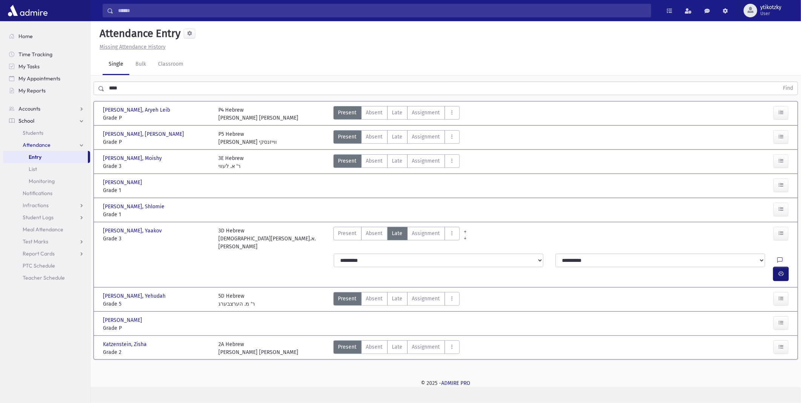
click at [783, 270] on icon "button" at bounding box center [780, 273] width 5 height 6
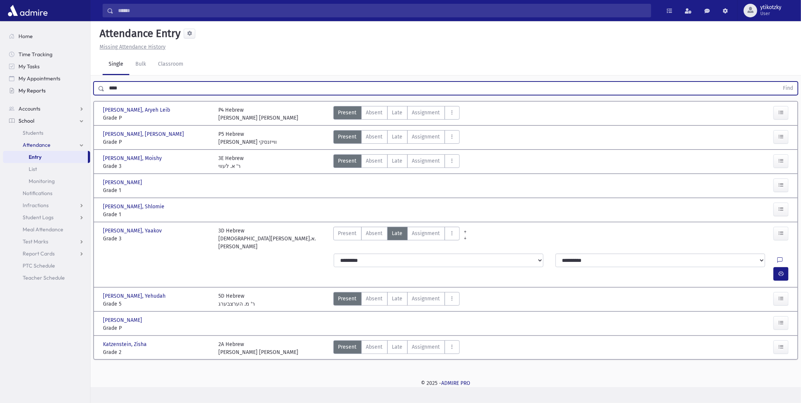
drag, startPoint x: 130, startPoint y: 85, endPoint x: 45, endPoint y: 84, distance: 84.5
click at [49, 85] on div "Search Results All Accounts" at bounding box center [400, 201] width 801 height 403
click at [778, 82] on button "Find" at bounding box center [787, 88] width 19 height 13
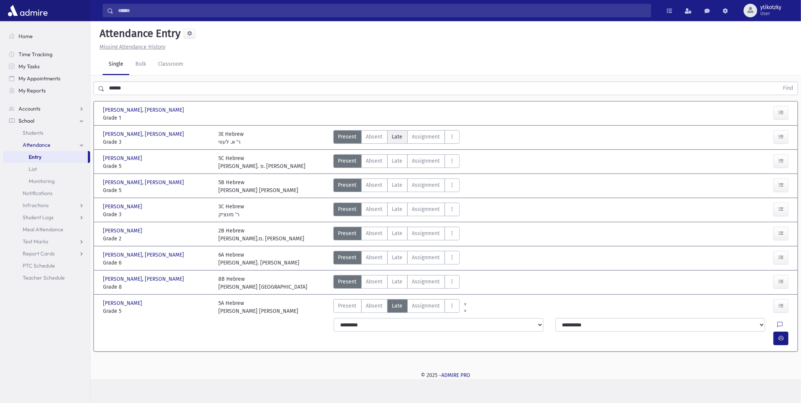
click at [402, 135] on label "Late Late" at bounding box center [397, 137] width 20 height 14
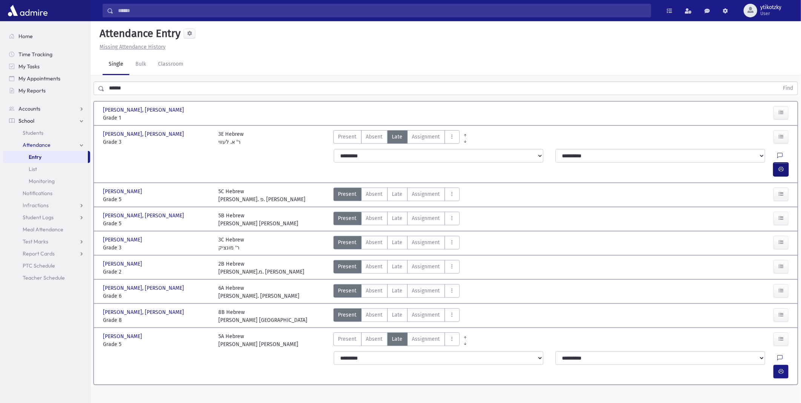
click at [782, 166] on icon "button" at bounding box center [780, 169] width 5 height 6
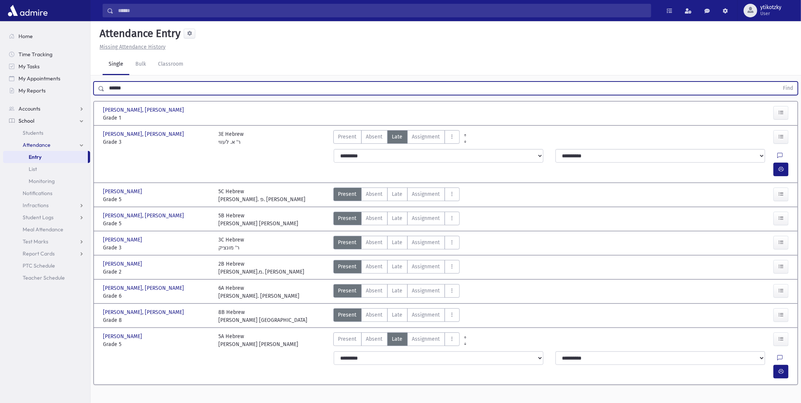
drag, startPoint x: 137, startPoint y: 88, endPoint x: 0, endPoint y: 75, distance: 137.4
click at [0, 80] on html "Search Results All Accounts Students" at bounding box center [400, 201] width 801 height 403
click at [778, 82] on button "Find" at bounding box center [787, 88] width 19 height 13
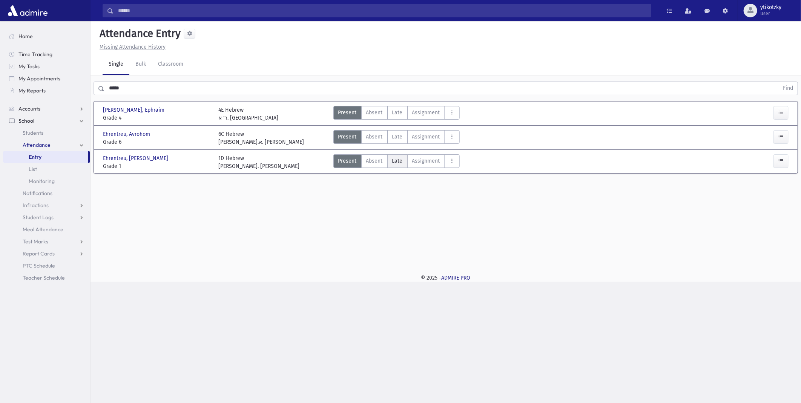
click at [400, 162] on span "Late" at bounding box center [397, 161] width 11 height 8
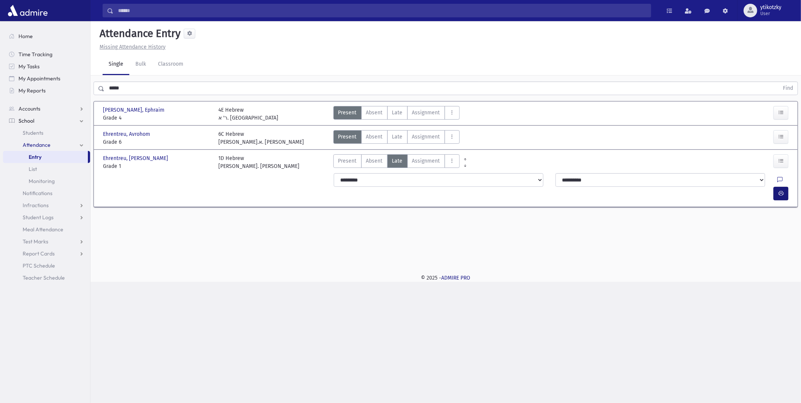
click at [793, 180] on div "**********" at bounding box center [562, 186] width 466 height 33
click at [781, 190] on icon "button" at bounding box center [780, 193] width 5 height 6
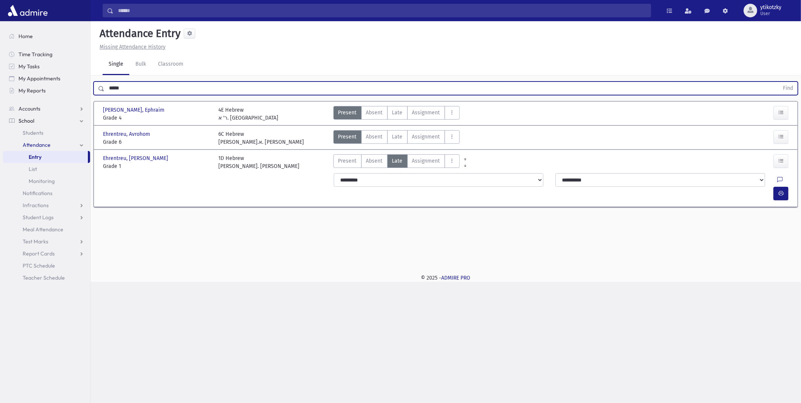
drag, startPoint x: 123, startPoint y: 87, endPoint x: 0, endPoint y: 83, distance: 122.6
click at [0, 93] on html "Search Results All Accounts Students" at bounding box center [400, 201] width 801 height 403
click at [778, 82] on button "Find" at bounding box center [787, 88] width 19 height 13
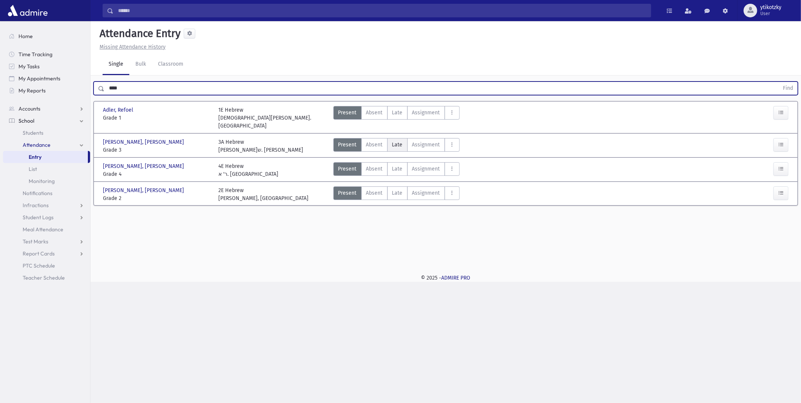
click at [400, 141] on span "Late" at bounding box center [397, 145] width 11 height 8
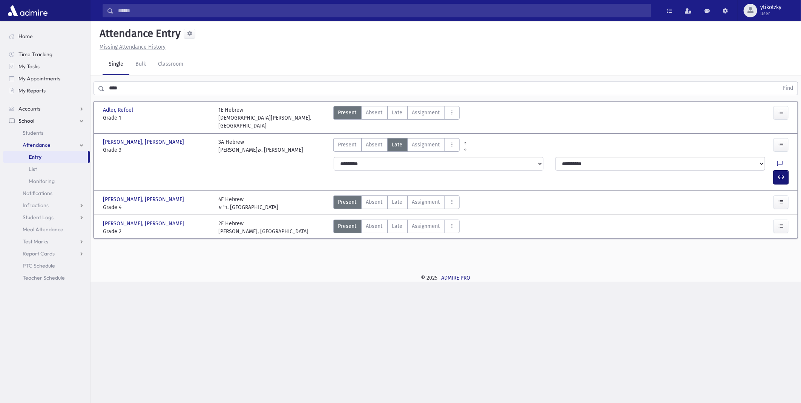
click at [782, 174] on icon "button" at bounding box center [780, 177] width 5 height 6
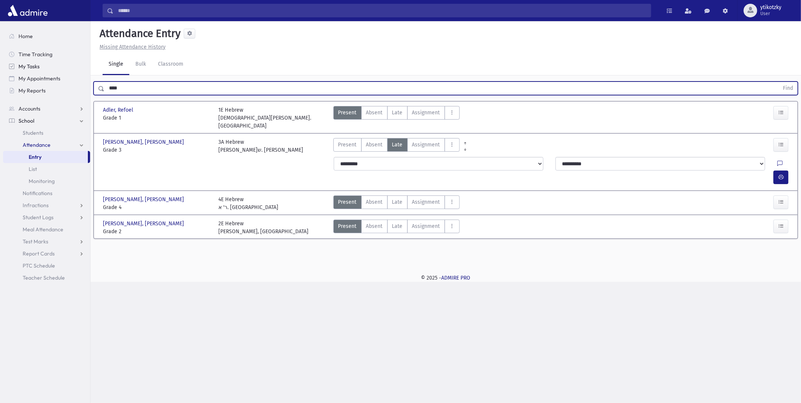
drag, startPoint x: 130, startPoint y: 85, endPoint x: 13, endPoint y: 68, distance: 118.9
click at [20, 88] on div "Search Results All Accounts" at bounding box center [400, 201] width 801 height 403
click at [778, 82] on button "Find" at bounding box center [787, 88] width 19 height 13
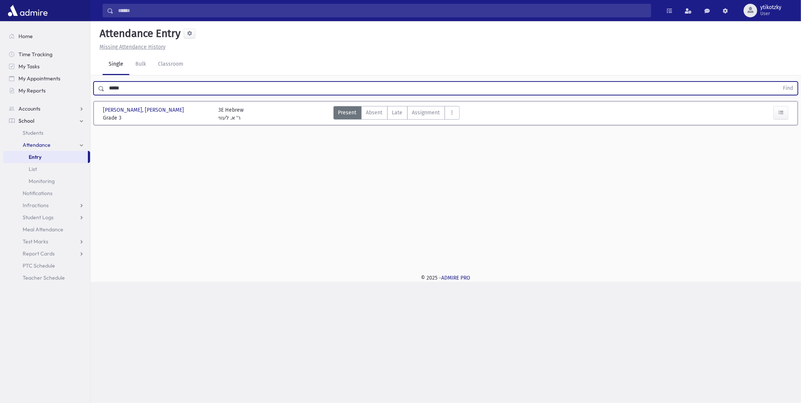
drag, startPoint x: 126, startPoint y: 87, endPoint x: 90, endPoint y: 89, distance: 35.1
click at [90, 89] on div "***** Find" at bounding box center [445, 86] width 710 height 23
click at [778, 82] on button "Find" at bounding box center [787, 88] width 19 height 13
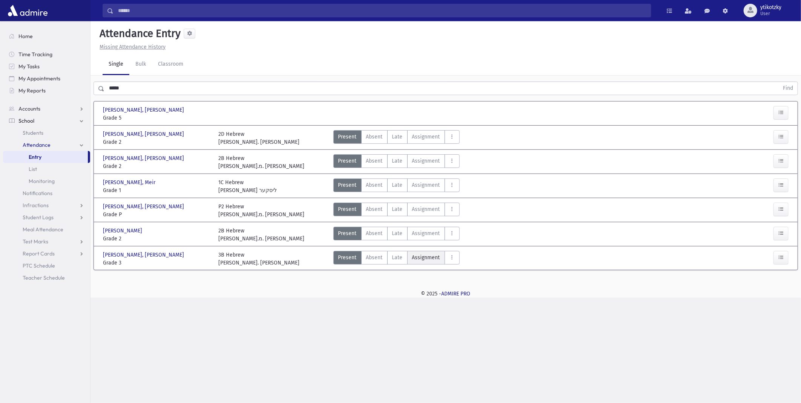
click at [412, 254] on span "Assignment" at bounding box center [426, 257] width 28 height 8
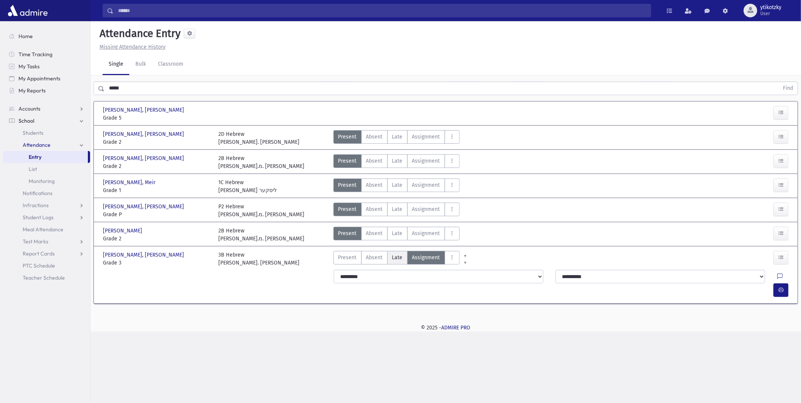
click at [399, 255] on span "Late" at bounding box center [397, 257] width 11 height 8
click at [786, 283] on button "button" at bounding box center [780, 290] width 15 height 14
click at [390, 158] on label "Late Late" at bounding box center [397, 161] width 20 height 14
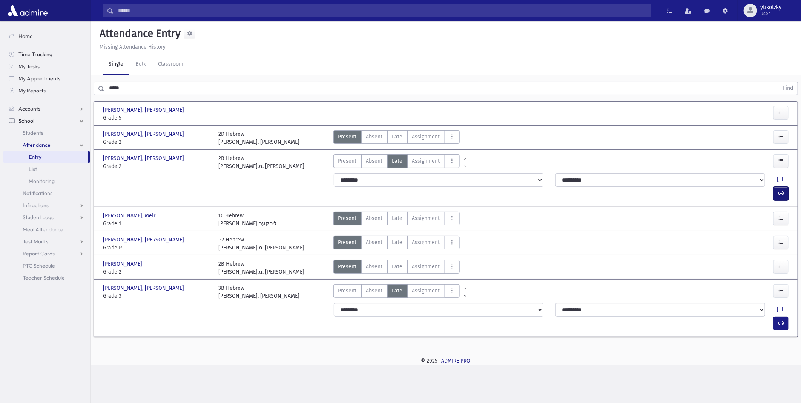
click at [785, 187] on button "button" at bounding box center [780, 194] width 15 height 14
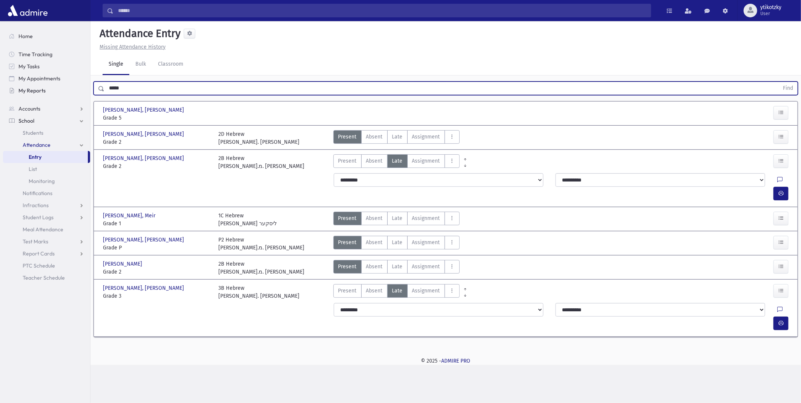
drag, startPoint x: 118, startPoint y: 88, endPoint x: 66, endPoint y: 90, distance: 51.7
click at [66, 90] on div "Search Results All Accounts" at bounding box center [400, 201] width 801 height 403
type input "*****"
click at [778, 82] on button "Find" at bounding box center [787, 88] width 19 height 13
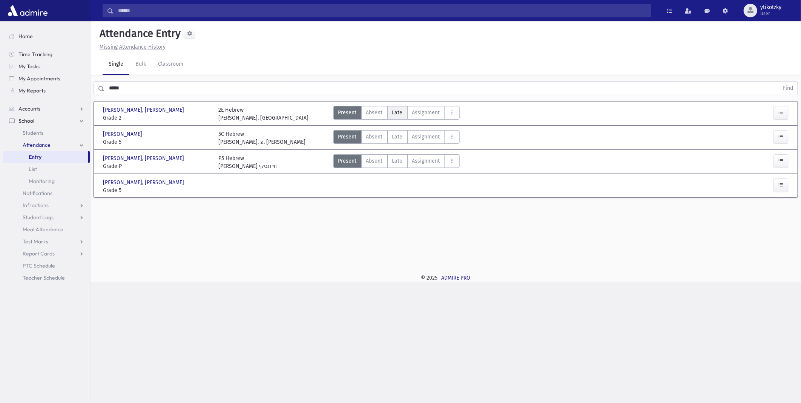
click at [393, 107] on label "Late Late" at bounding box center [397, 113] width 20 height 14
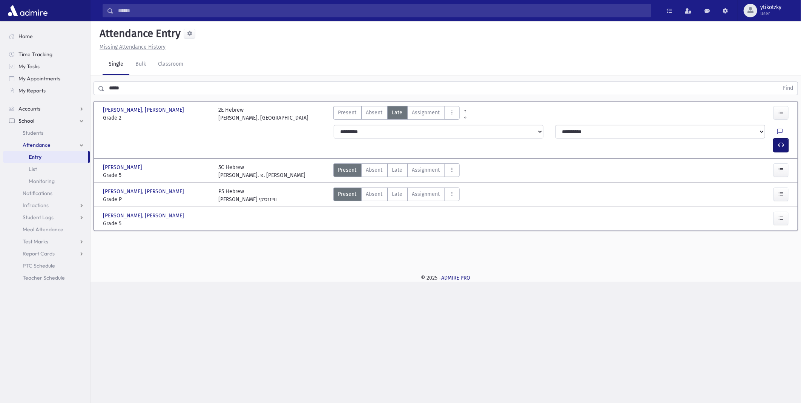
click at [779, 142] on icon "button" at bounding box center [780, 145] width 5 height 6
